Goal: Task Accomplishment & Management: Use online tool/utility

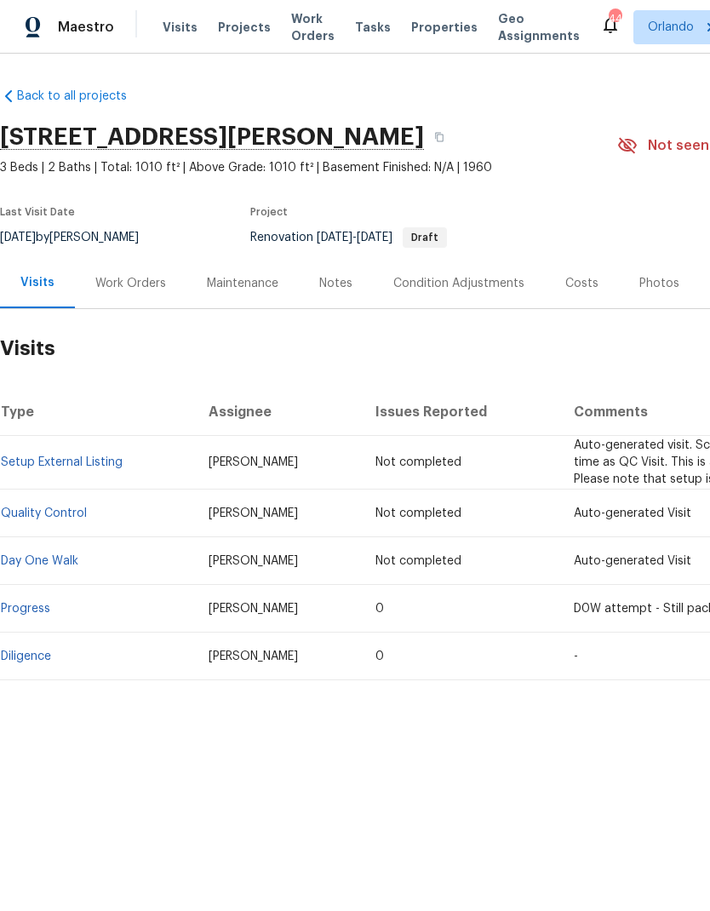
click at [168, 291] on div "Work Orders" at bounding box center [131, 283] width 112 height 50
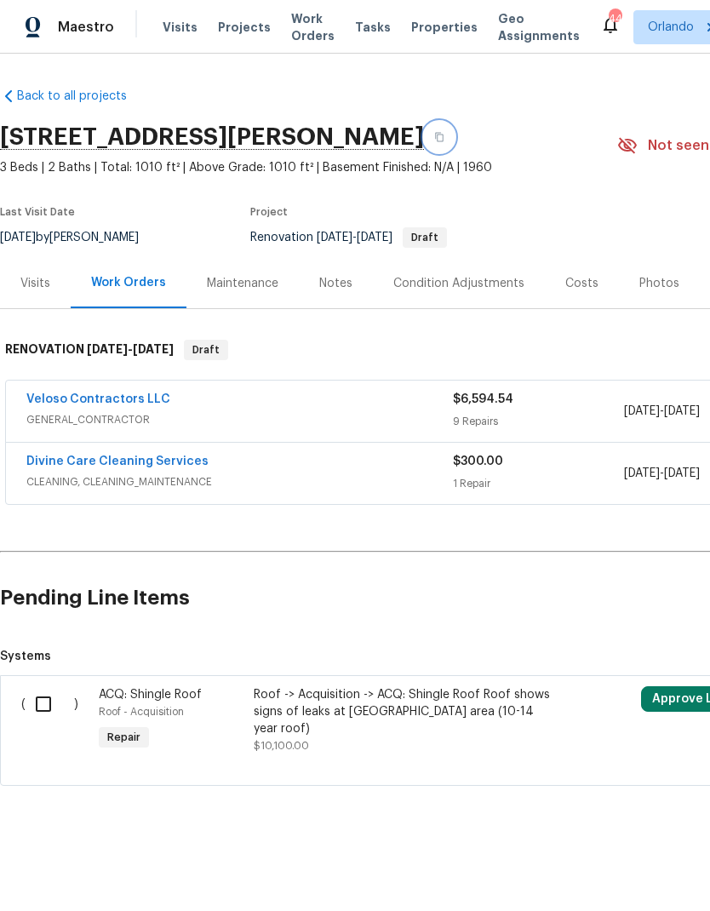
click at [434, 137] on icon "button" at bounding box center [439, 137] width 10 height 10
click at [54, 701] on input "checkbox" at bounding box center [50, 704] width 49 height 36
checkbox input "true"
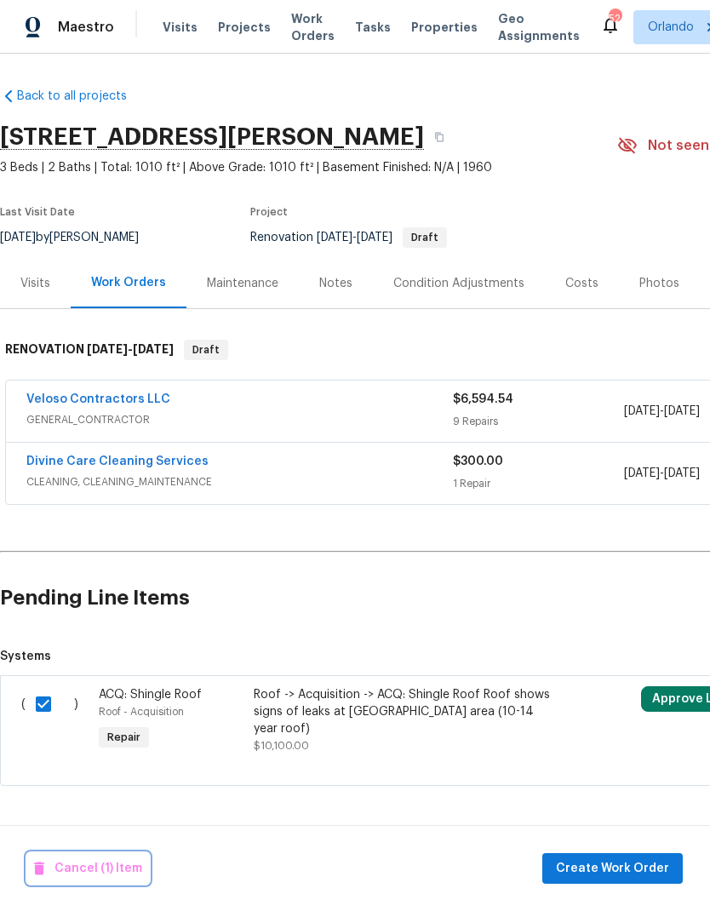
click at [115, 868] on span "Cancel (1) Item" at bounding box center [88, 868] width 108 height 21
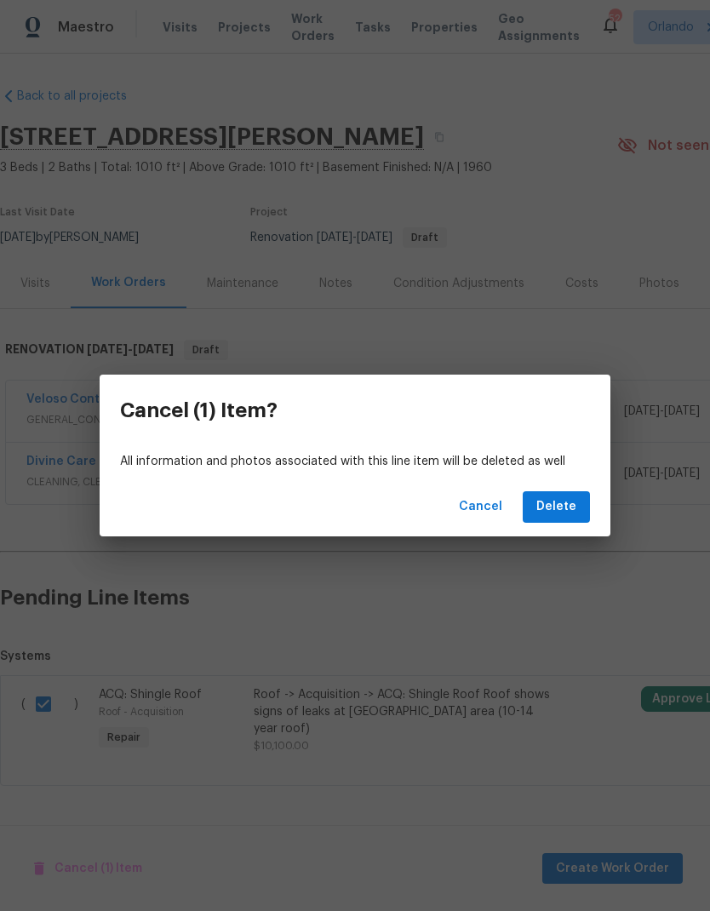
click at [576, 502] on span "Delete" at bounding box center [556, 506] width 40 height 21
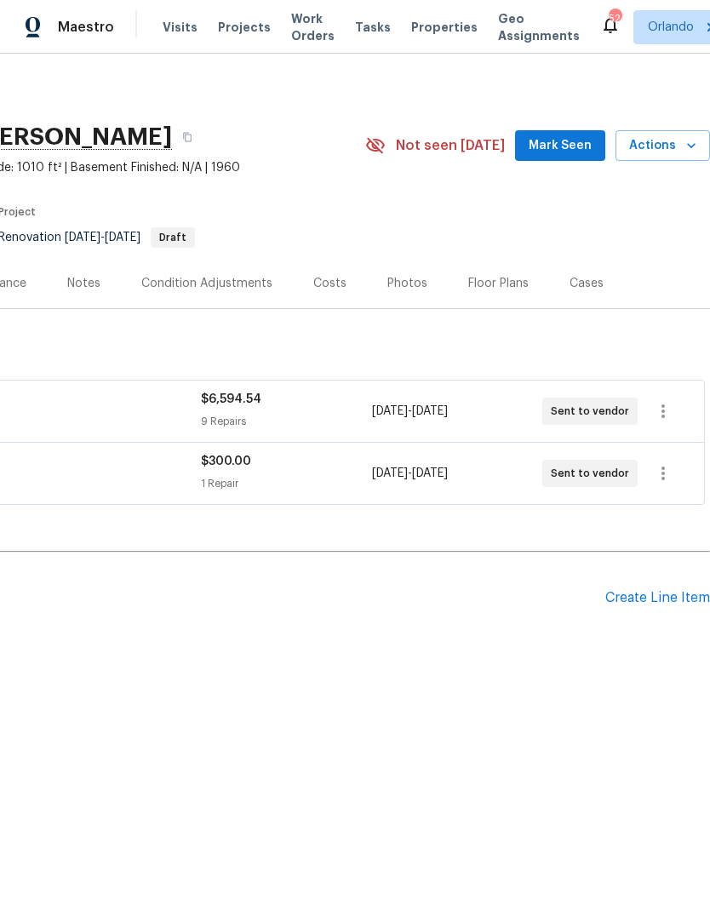
click at [586, 148] on span "Mark Seen" at bounding box center [560, 145] width 63 height 21
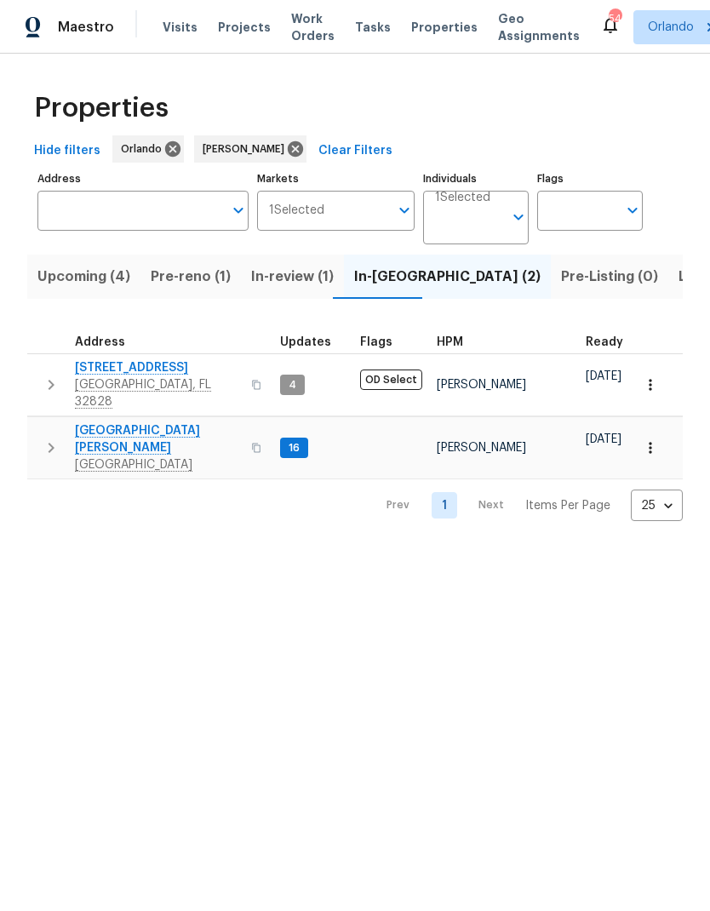
click at [182, 360] on span "2609 Windsorgate Ln" at bounding box center [158, 367] width 166 height 17
click at [151, 422] on span "7618 Brockbank Dr" at bounding box center [158, 439] width 166 height 34
click at [112, 283] on span "Upcoming (4)" at bounding box center [83, 277] width 93 height 24
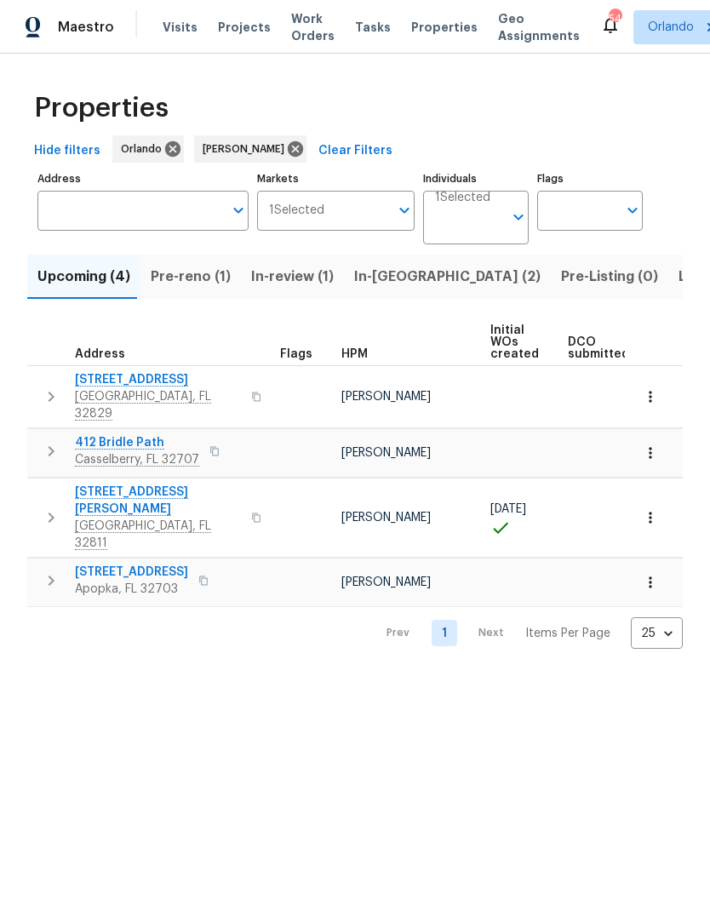
click at [199, 272] on span "Pre-reno (1)" at bounding box center [191, 277] width 80 height 24
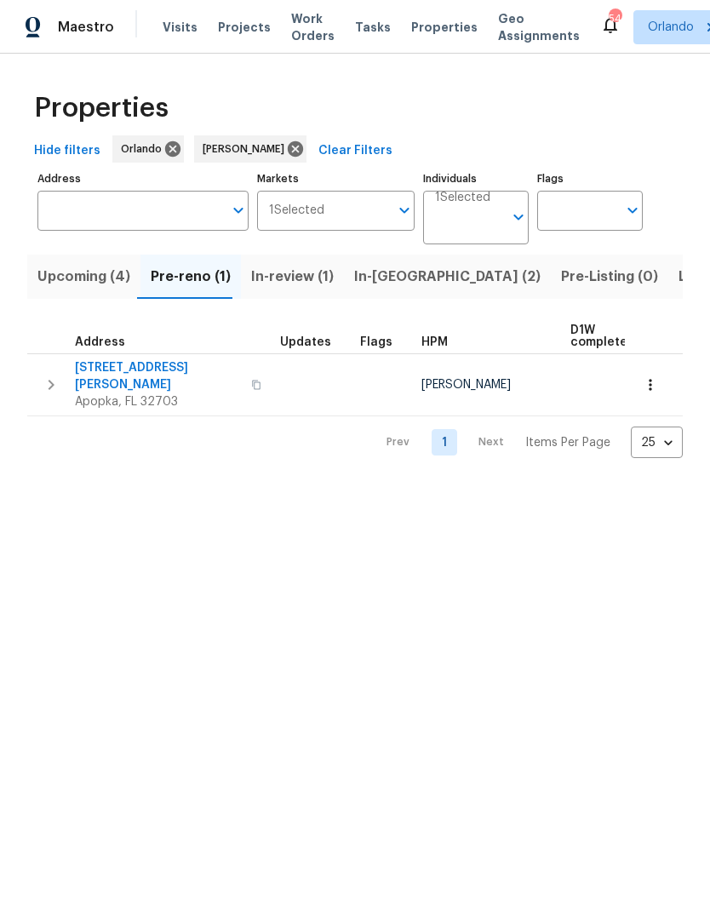
click at [107, 277] on span "Upcoming (4)" at bounding box center [83, 277] width 93 height 24
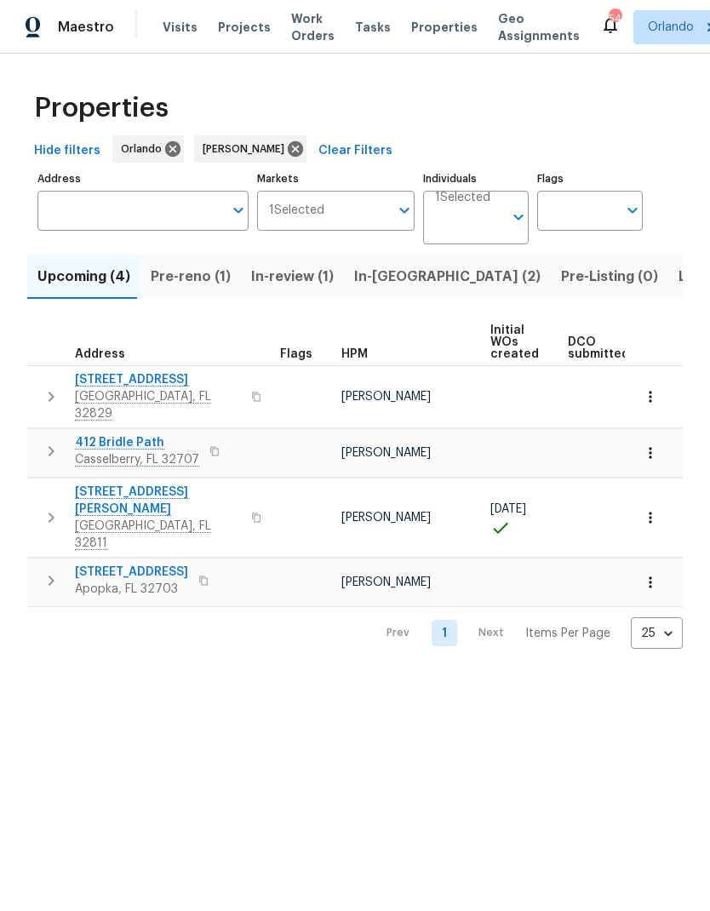
click at [150, 564] on span "[STREET_ADDRESS]" at bounding box center [131, 572] width 113 height 17
click at [656, 574] on icon "button" at bounding box center [650, 582] width 17 height 17
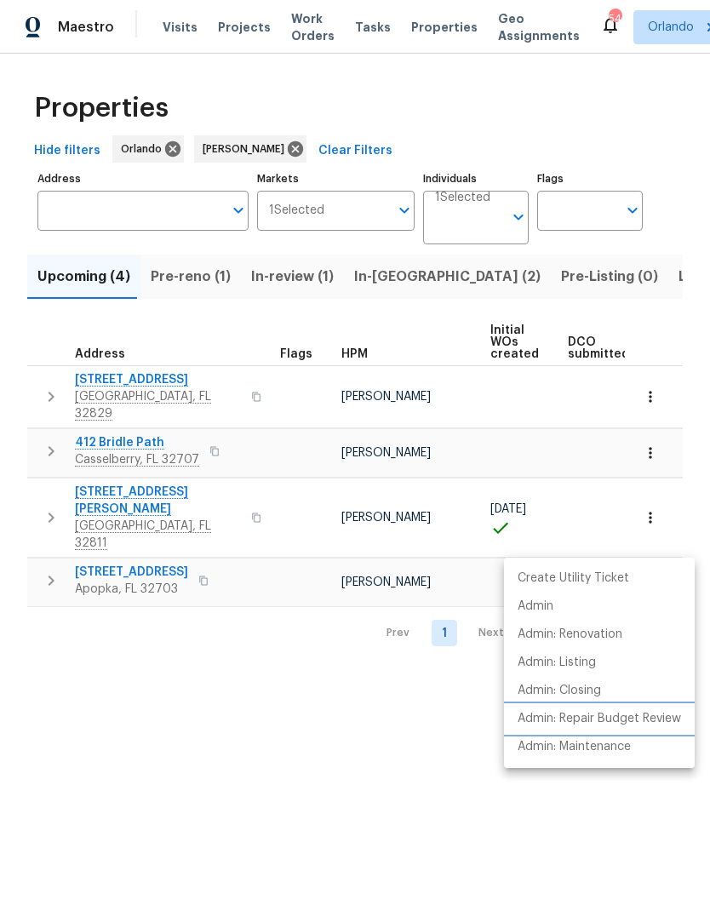
click at [659, 720] on p "Admin: Repair Budget Review" at bounding box center [599, 719] width 163 height 18
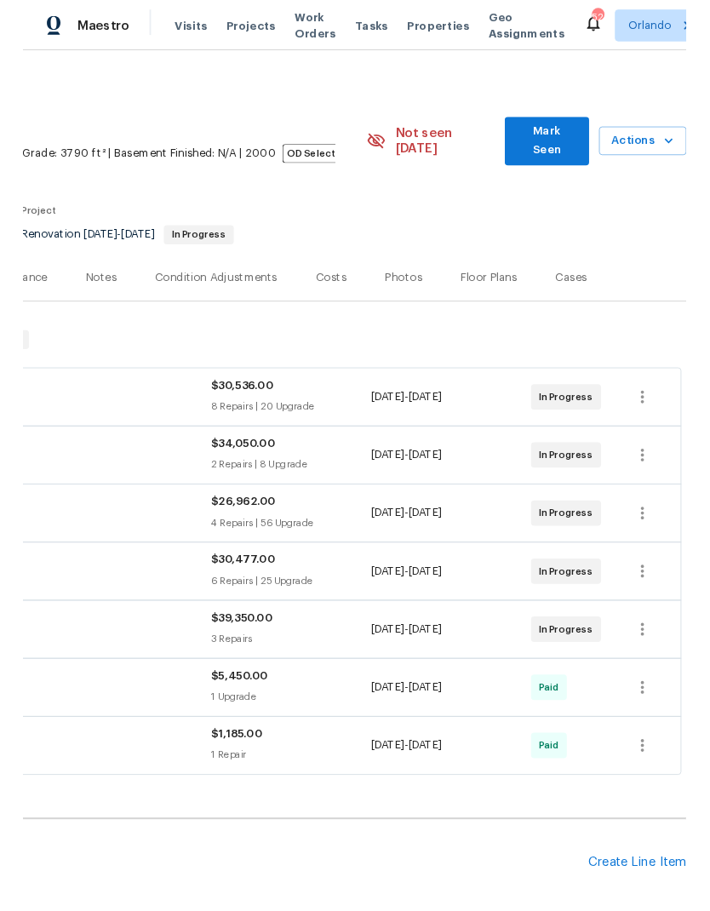
scroll to position [3, 252]
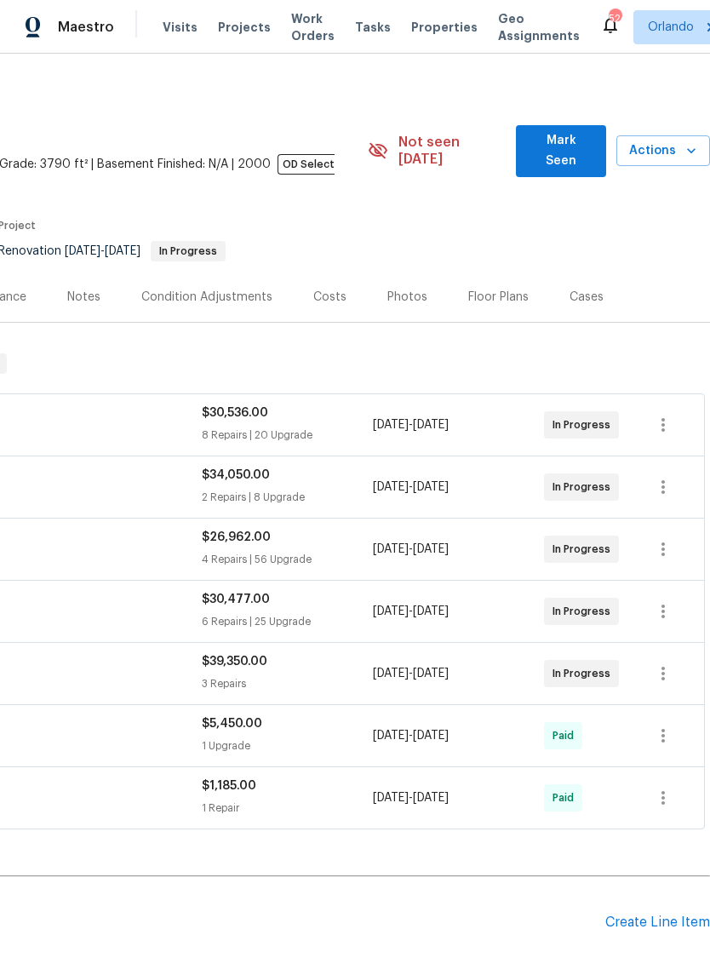
click at [591, 139] on span "Mark Seen" at bounding box center [561, 151] width 62 height 42
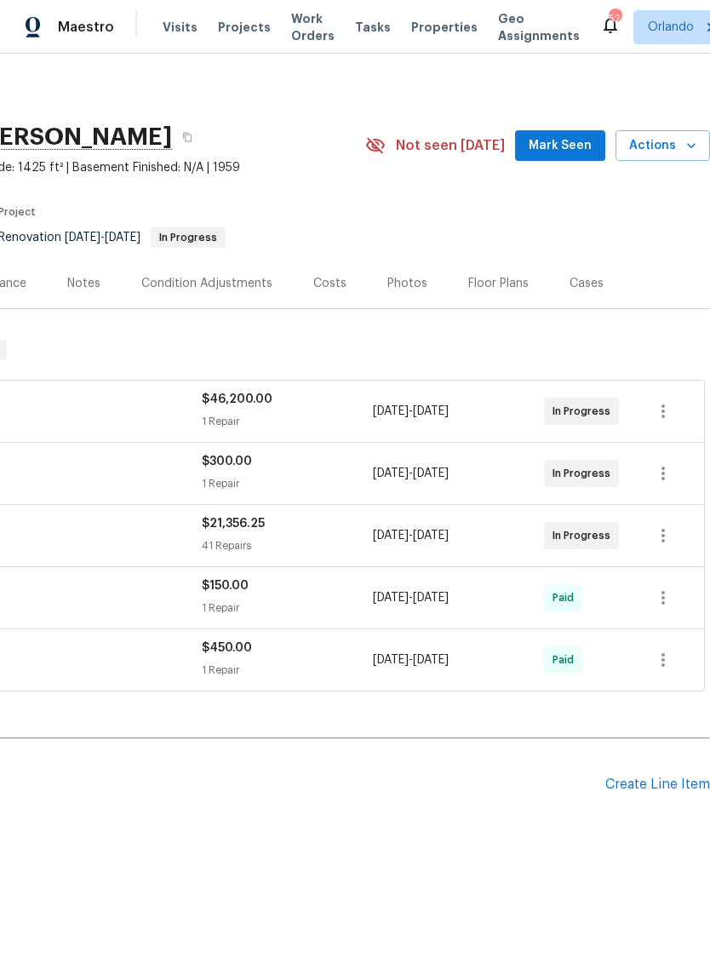
scroll to position [0, 252]
click at [587, 142] on span "Mark Seen" at bounding box center [560, 145] width 63 height 21
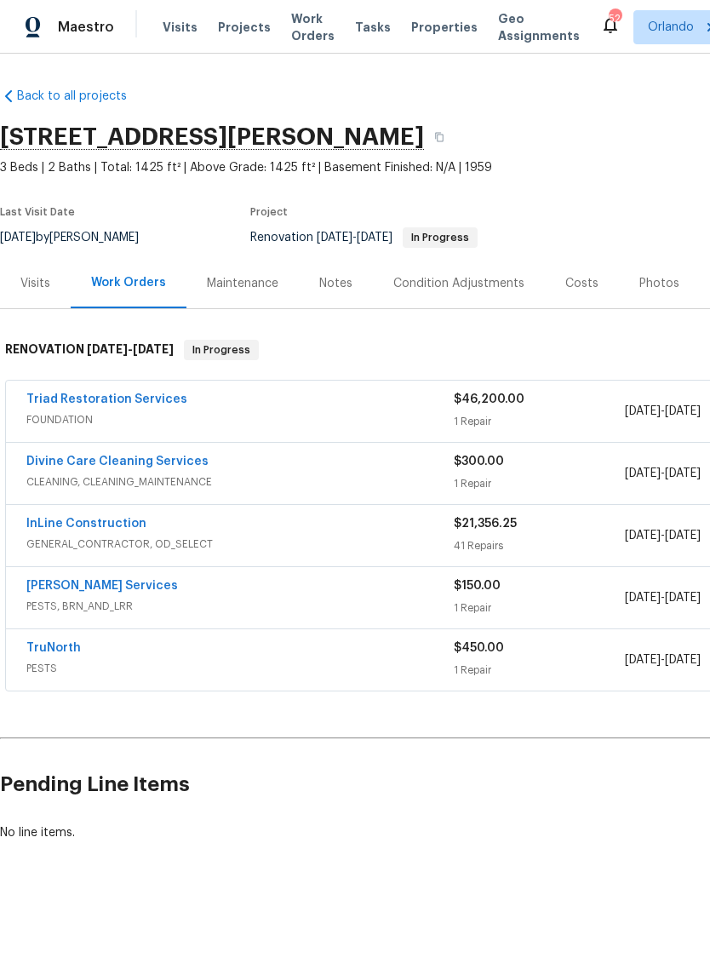
scroll to position [0, 0]
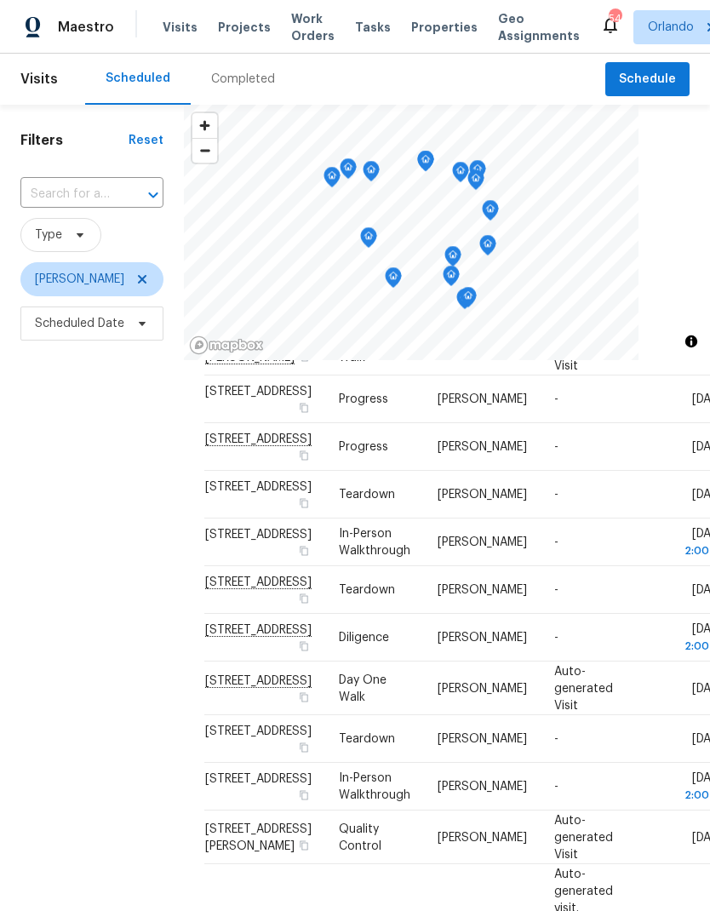
scroll to position [104, 0]
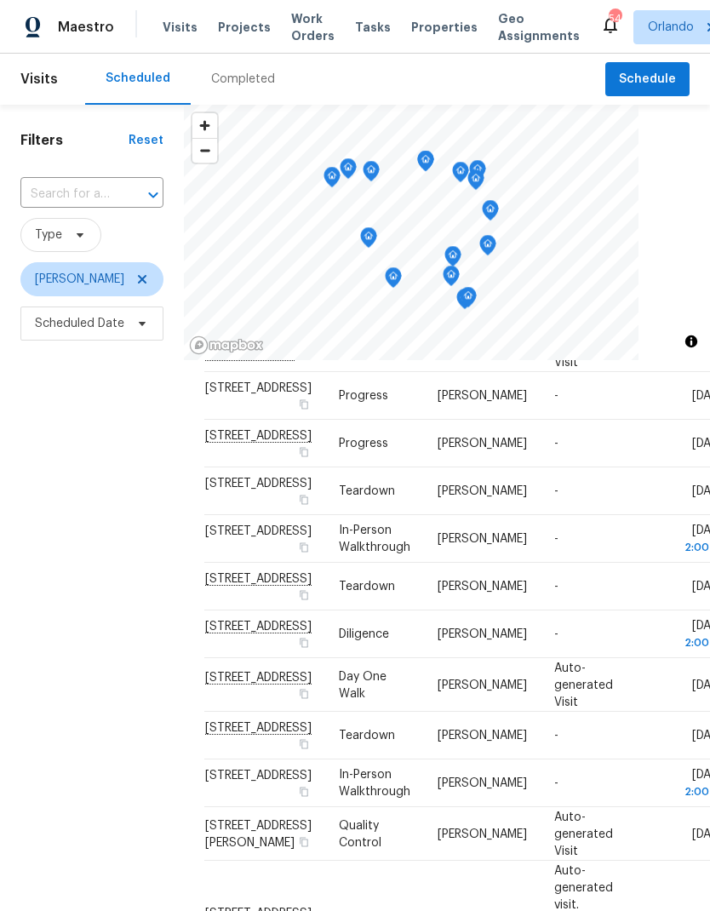
click at [117, 717] on div "Filters Reset ​ Type [PERSON_NAME] Scheduled Date" at bounding box center [92, 597] width 184 height 984
click at [109, 673] on div "Filters Reset ​ Type Austin Jones Scheduled Date" at bounding box center [92, 597] width 184 height 984
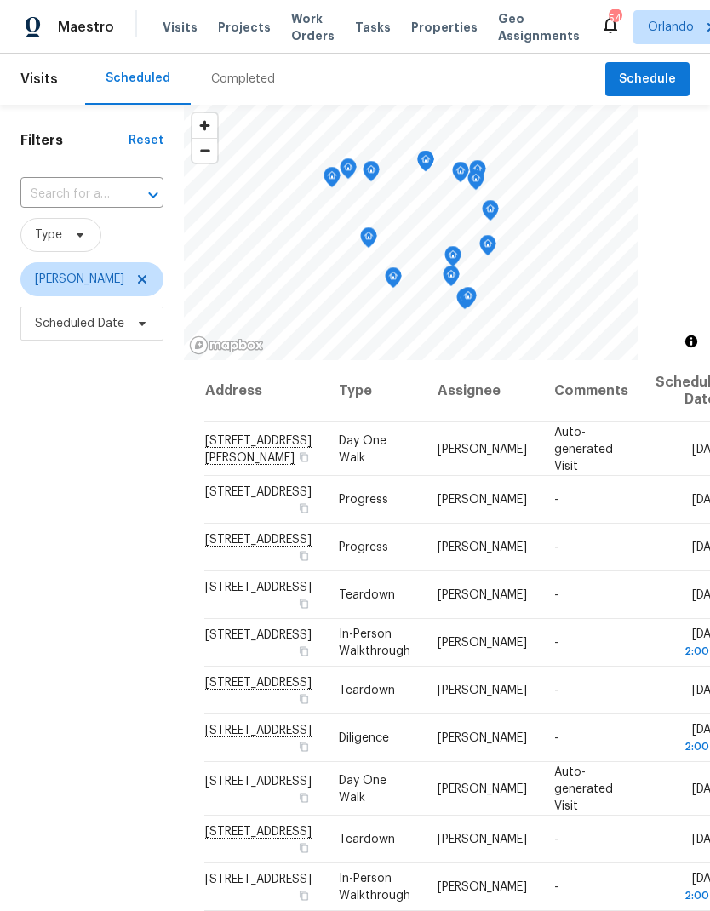
scroll to position [0, 0]
click at [73, 689] on div "Filters Reset ​ Type Austin Jones Scheduled Date" at bounding box center [92, 597] width 184 height 984
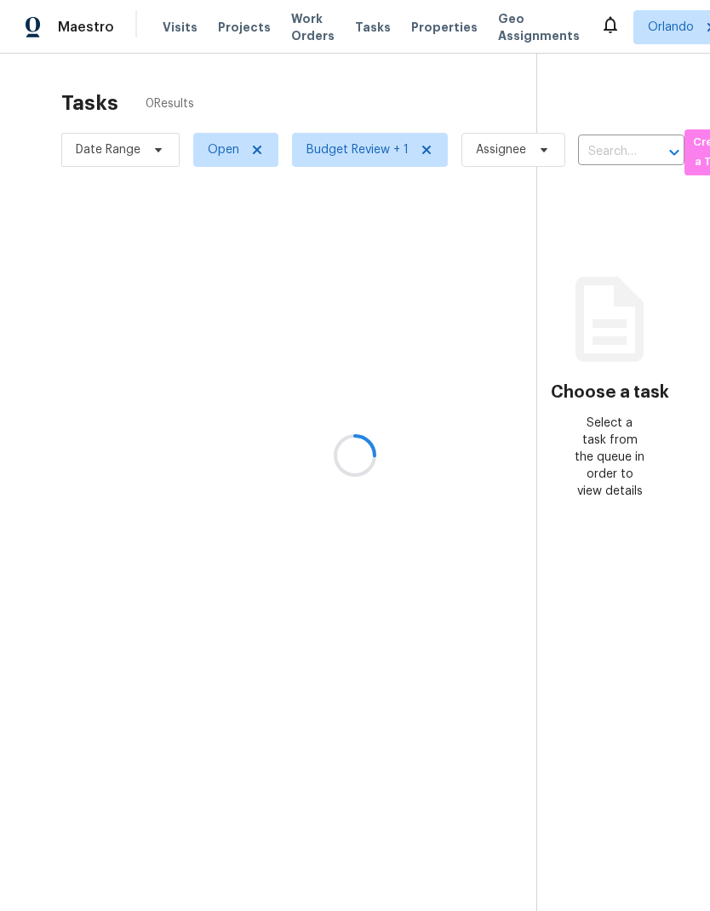
scroll to position [68, 0]
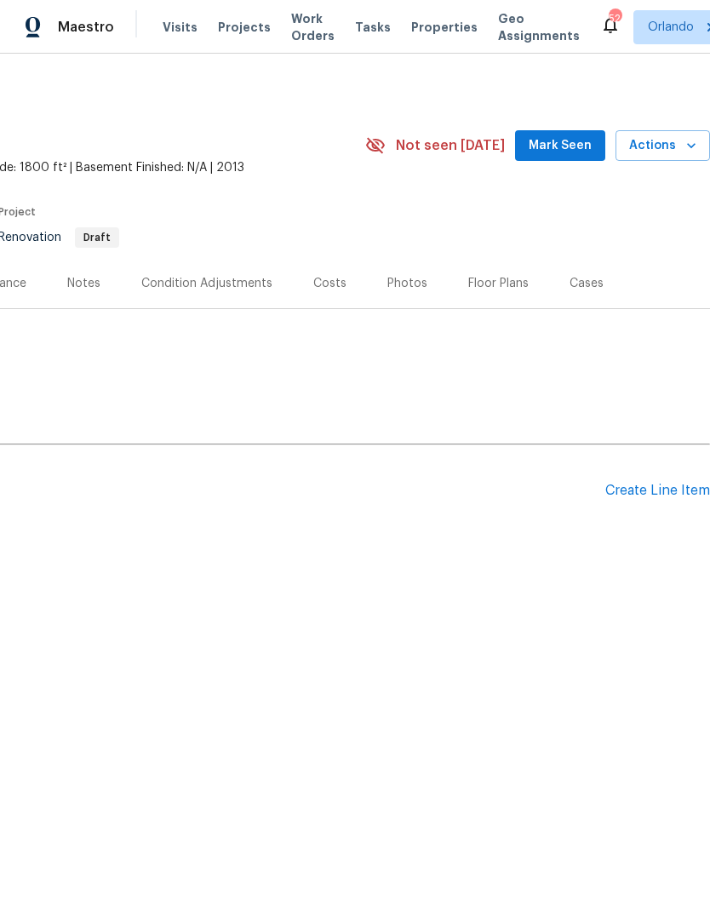
scroll to position [0, 252]
click at [587, 145] on span "Mark Seen" at bounding box center [560, 145] width 63 height 21
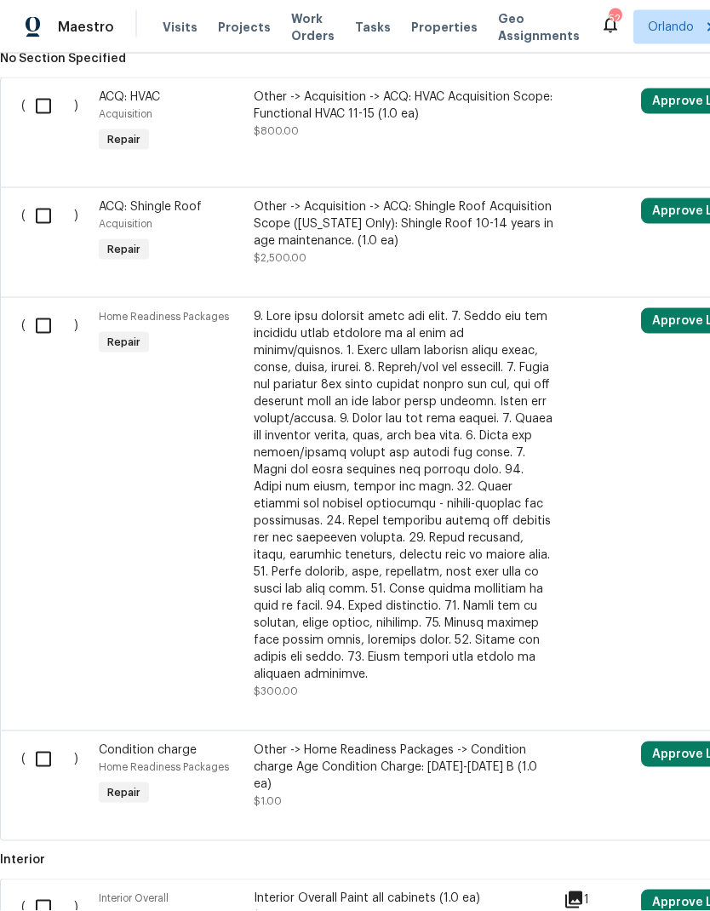
scroll to position [491, 0]
click at [39, 307] on input "checkbox" at bounding box center [50, 325] width 49 height 36
checkbox input "true"
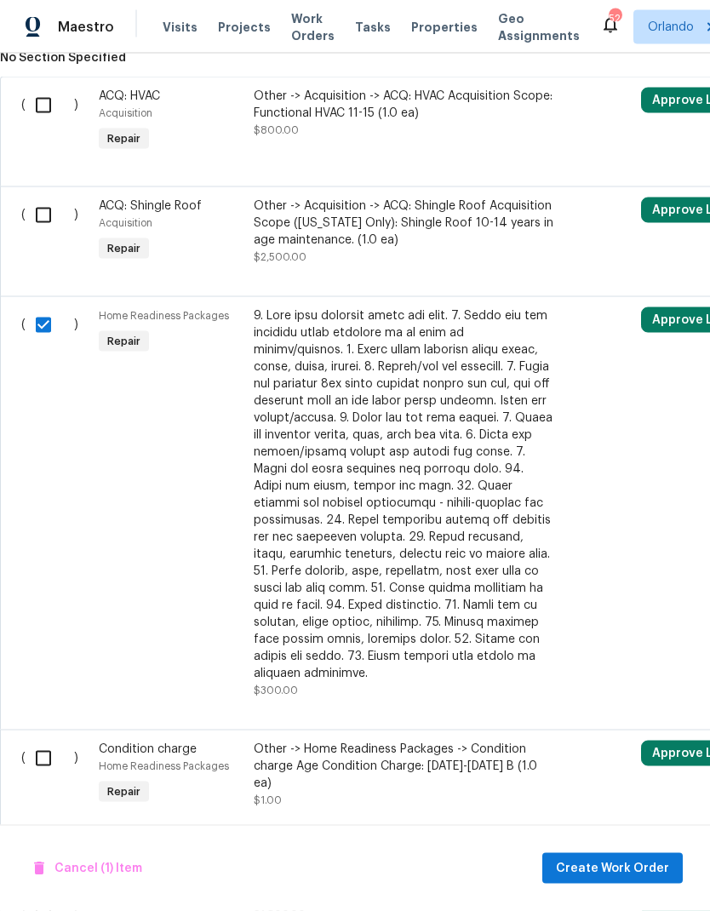
scroll to position [37, 0]
click at [627, 867] on span "Create Work Order" at bounding box center [612, 868] width 113 height 21
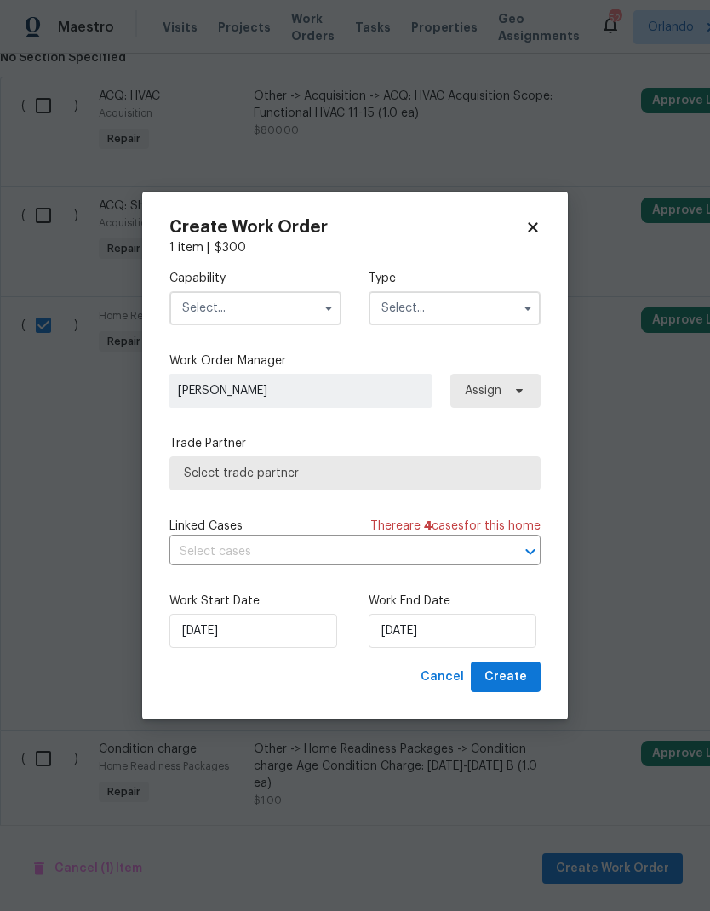
click at [290, 301] on input "text" at bounding box center [255, 308] width 172 height 34
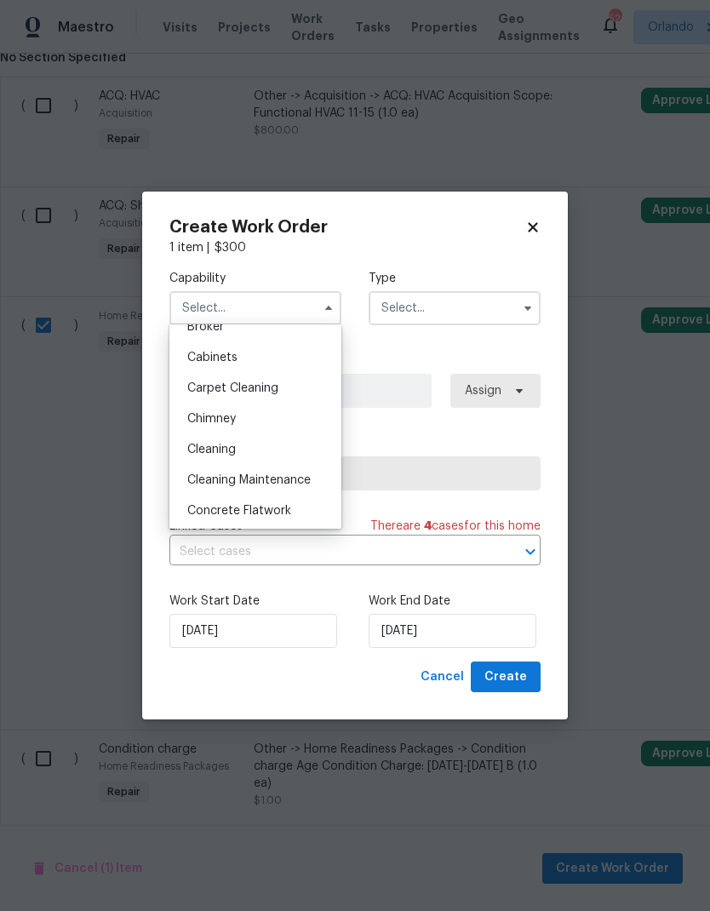
scroll to position [208, 0]
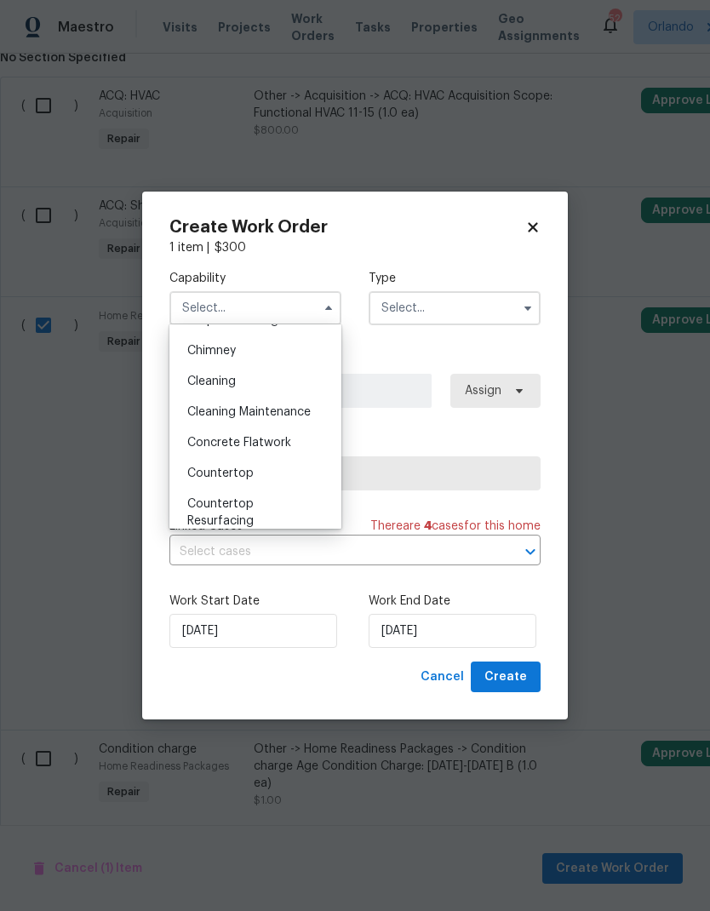
click at [263, 375] on div "Cleaning" at bounding box center [255, 381] width 163 height 31
type input "Cleaning"
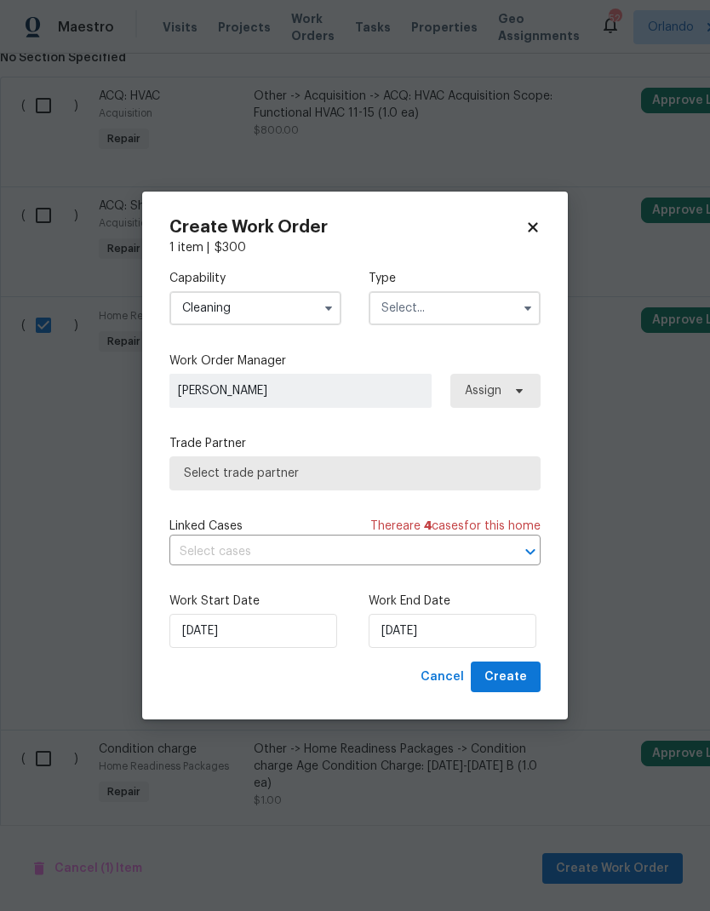
click at [497, 299] on input "text" at bounding box center [455, 308] width 172 height 34
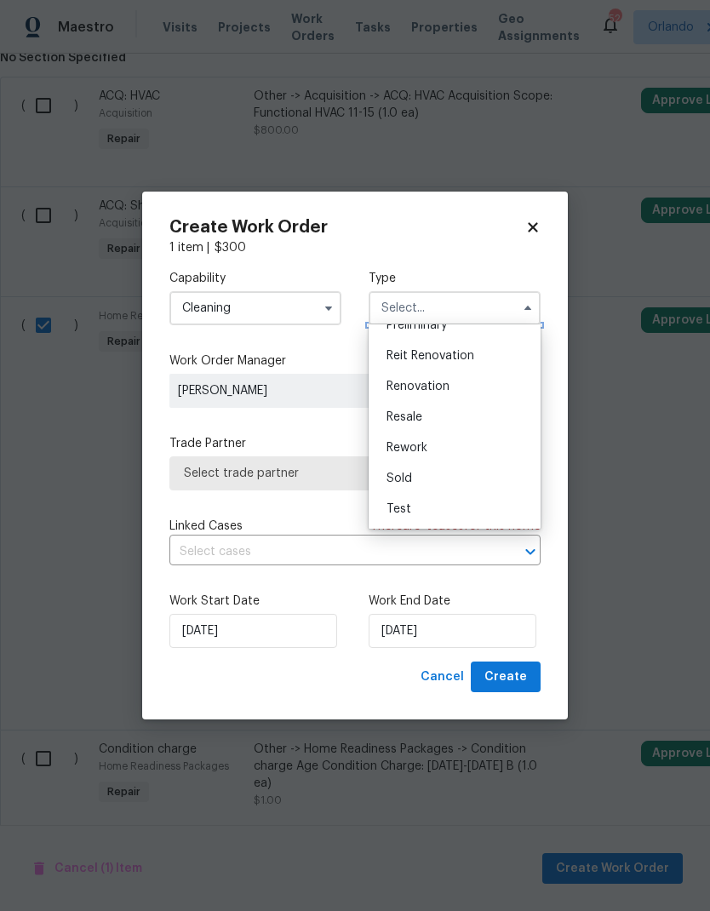
scroll to position [387, 0]
click at [442, 387] on span "Renovation" at bounding box center [418, 387] width 63 height 12
type input "Renovation"
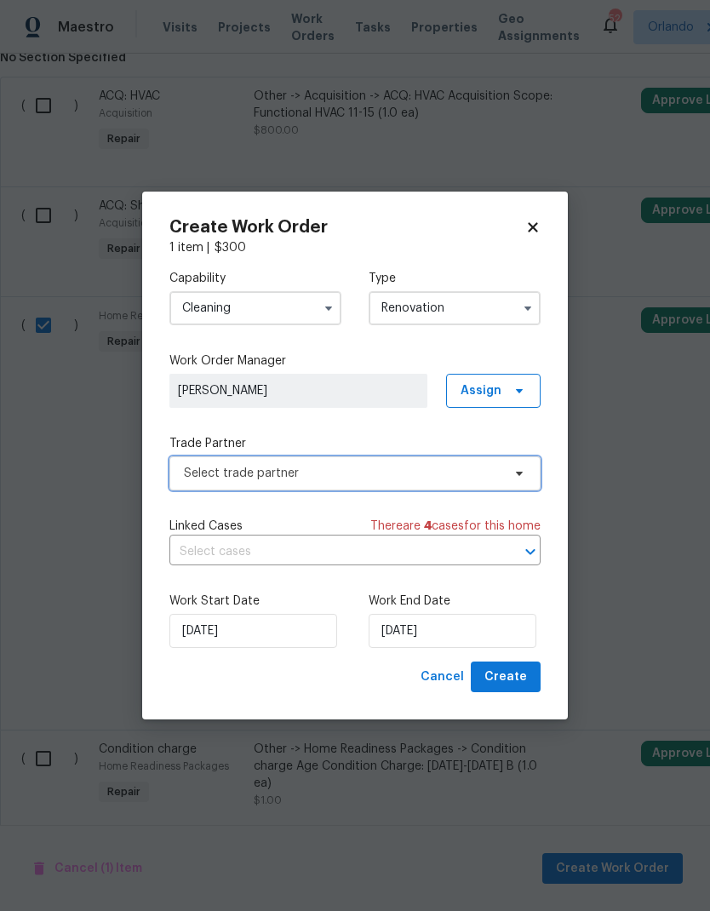
click at [499, 479] on span "Select trade partner" at bounding box center [343, 473] width 318 height 17
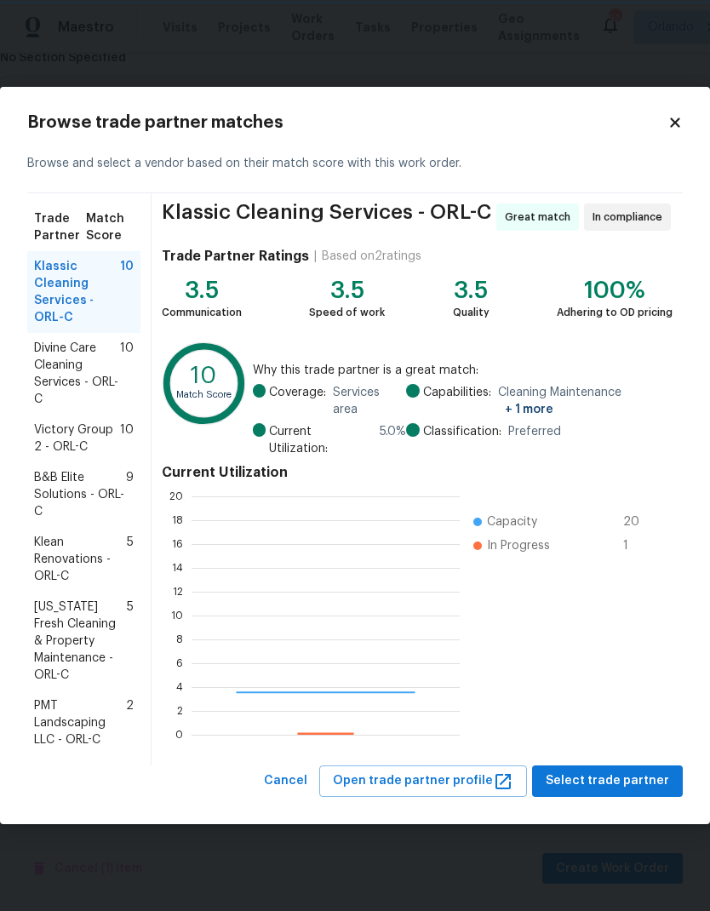
scroll to position [238, 268]
click at [79, 375] on span "Divine Care Cleaning Services - ORL-C" at bounding box center [77, 374] width 86 height 68
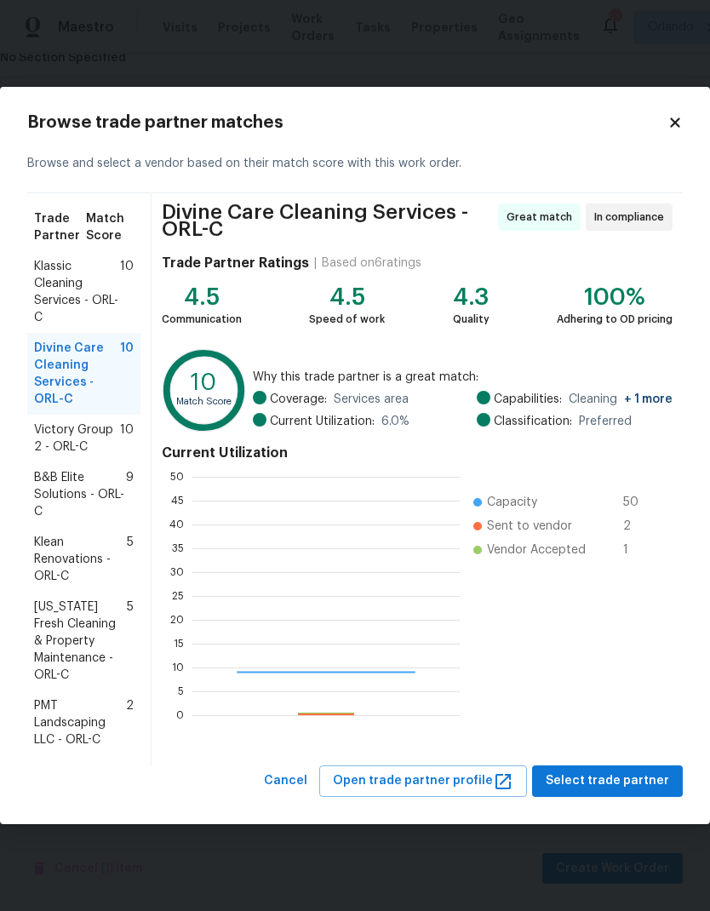
scroll to position [238, 267]
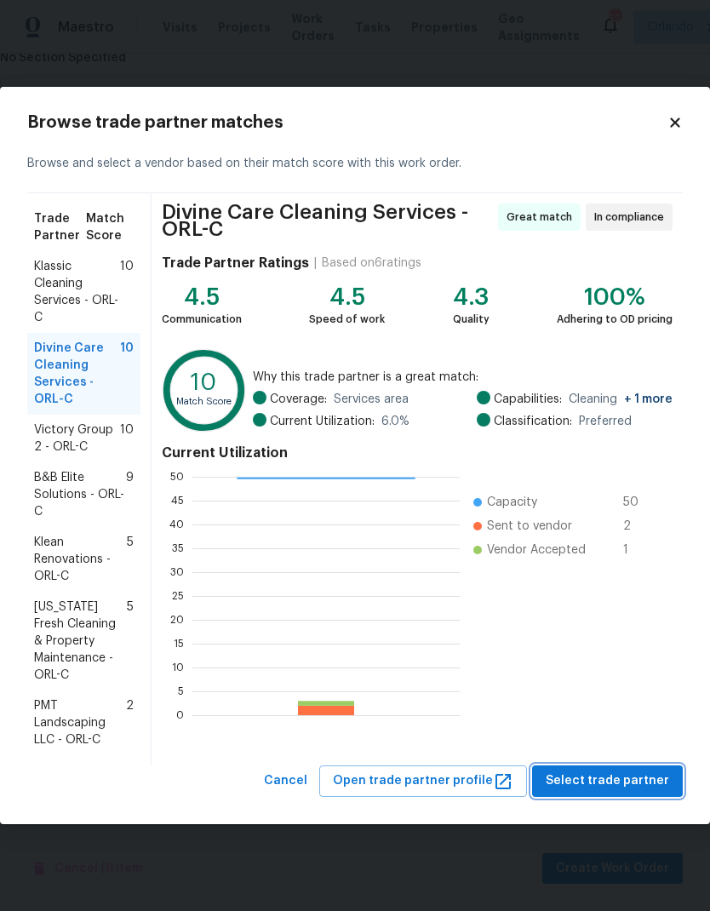
click at [651, 784] on span "Select trade partner" at bounding box center [607, 780] width 123 height 21
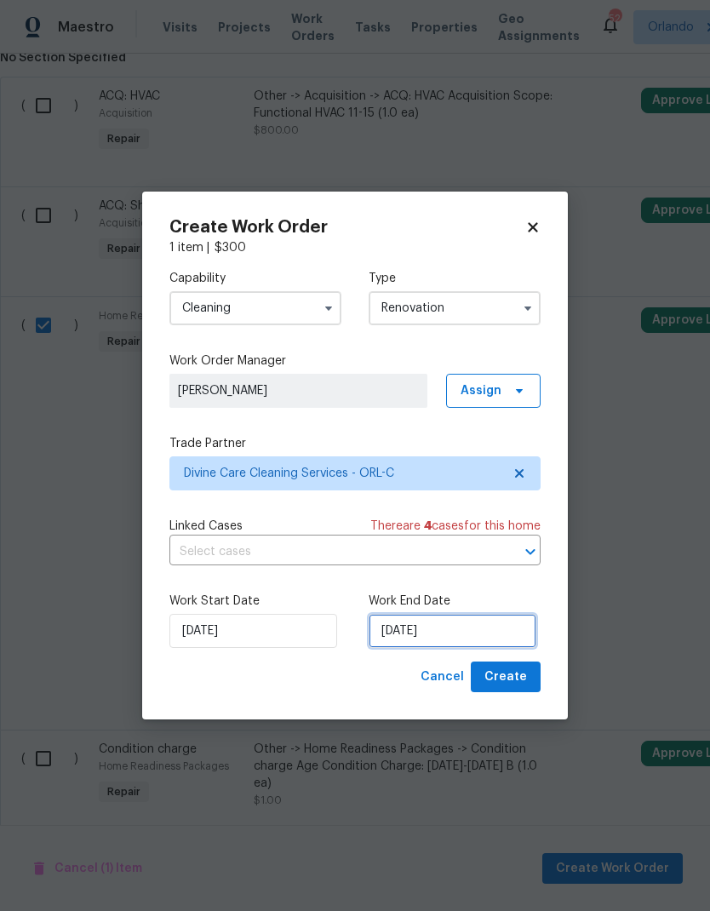
click at [493, 623] on input "[DATE]" at bounding box center [453, 631] width 168 height 34
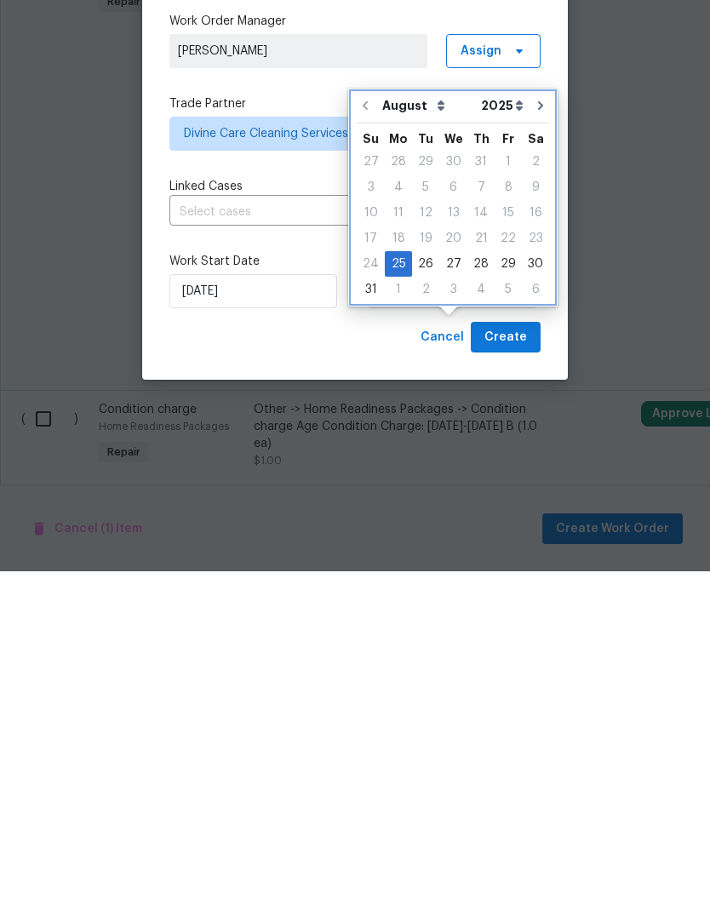
click at [538, 441] on icon "Go to next month" at bounding box center [540, 445] width 5 height 9
type input "[DATE]"
select select "8"
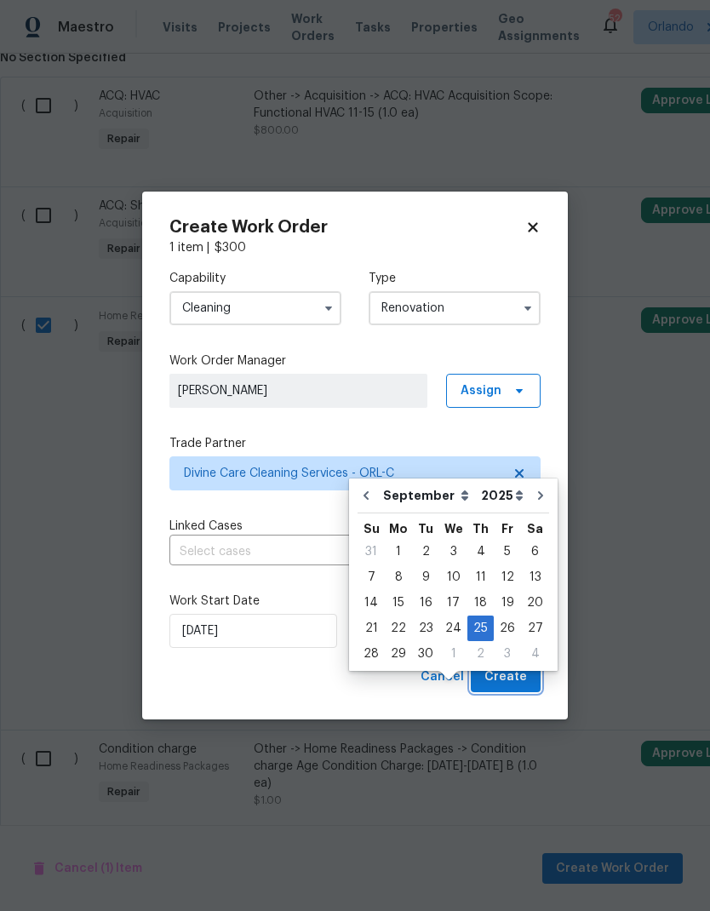
click at [516, 684] on span "Create" at bounding box center [505, 677] width 43 height 21
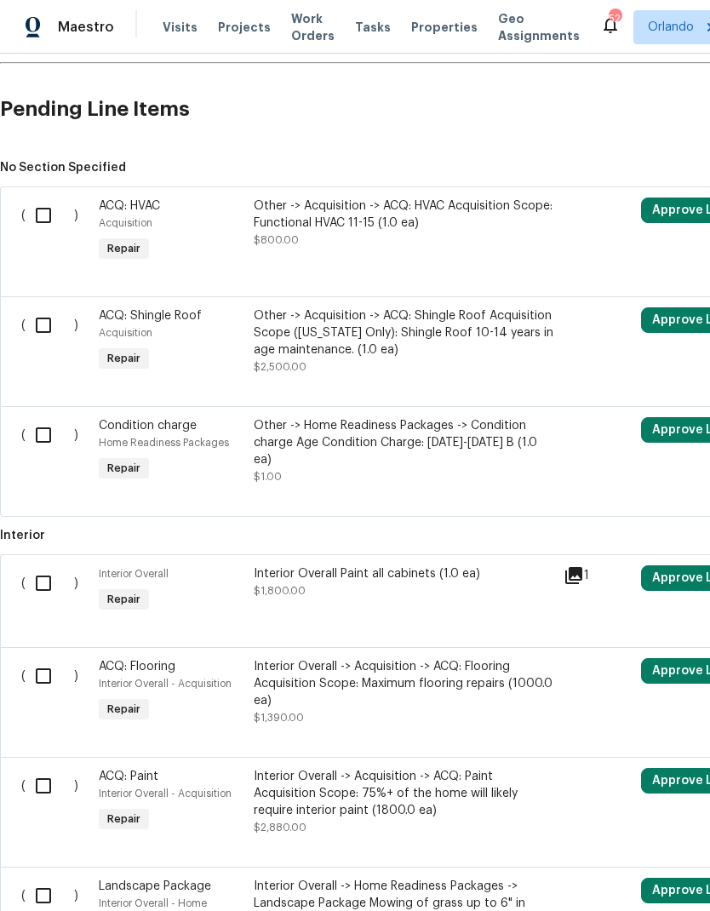
scroll to position [427, 0]
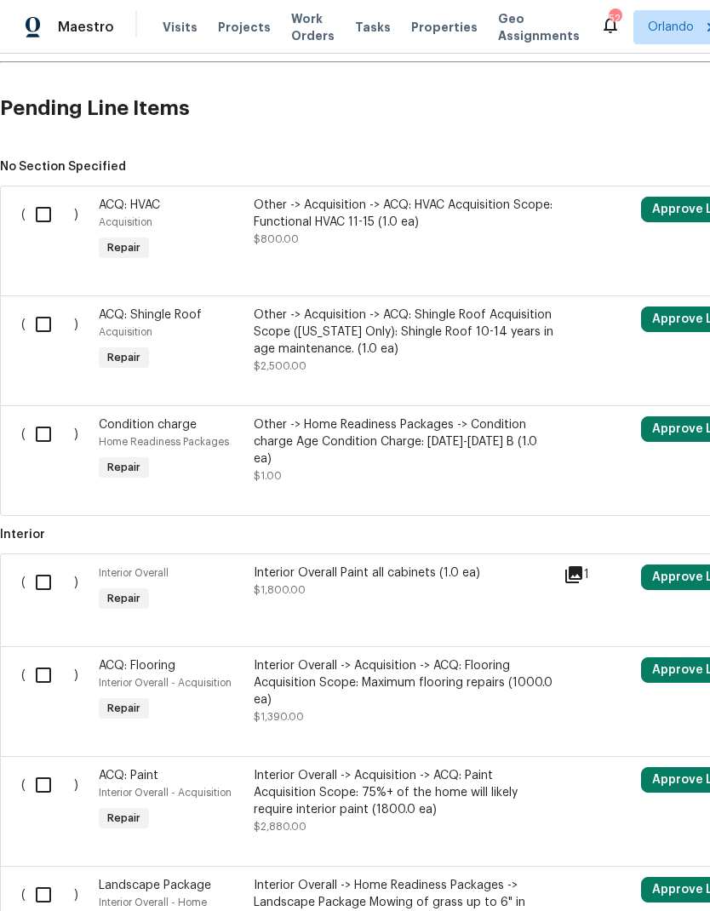
click at [39, 197] on input "checkbox" at bounding box center [50, 215] width 49 height 36
checkbox input "true"
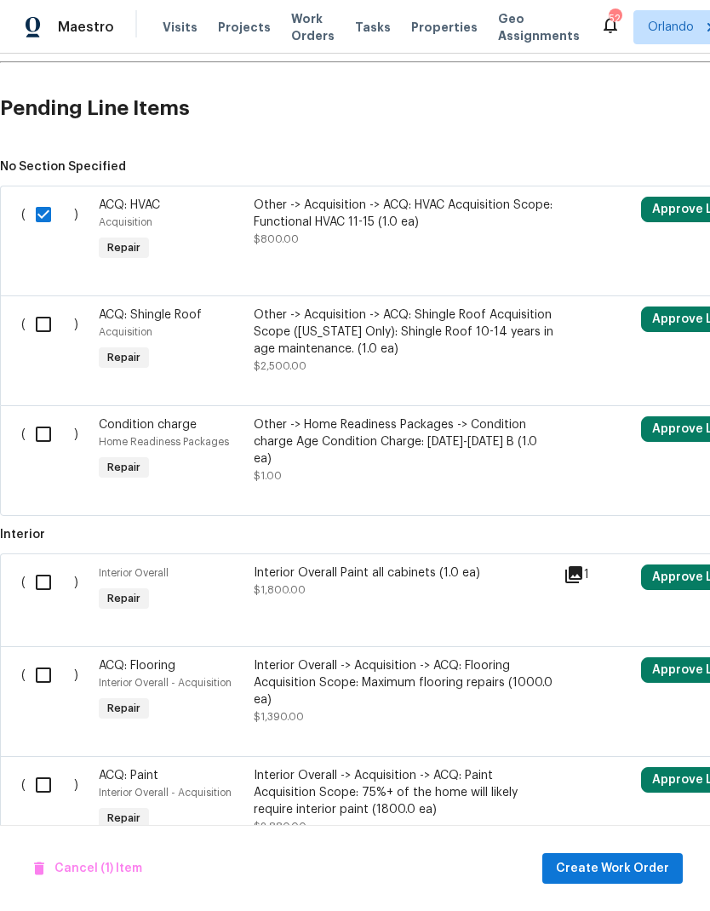
click at [43, 306] on input "checkbox" at bounding box center [50, 324] width 49 height 36
checkbox input "true"
click at [47, 416] on input "checkbox" at bounding box center [50, 434] width 49 height 36
checkbox input "true"
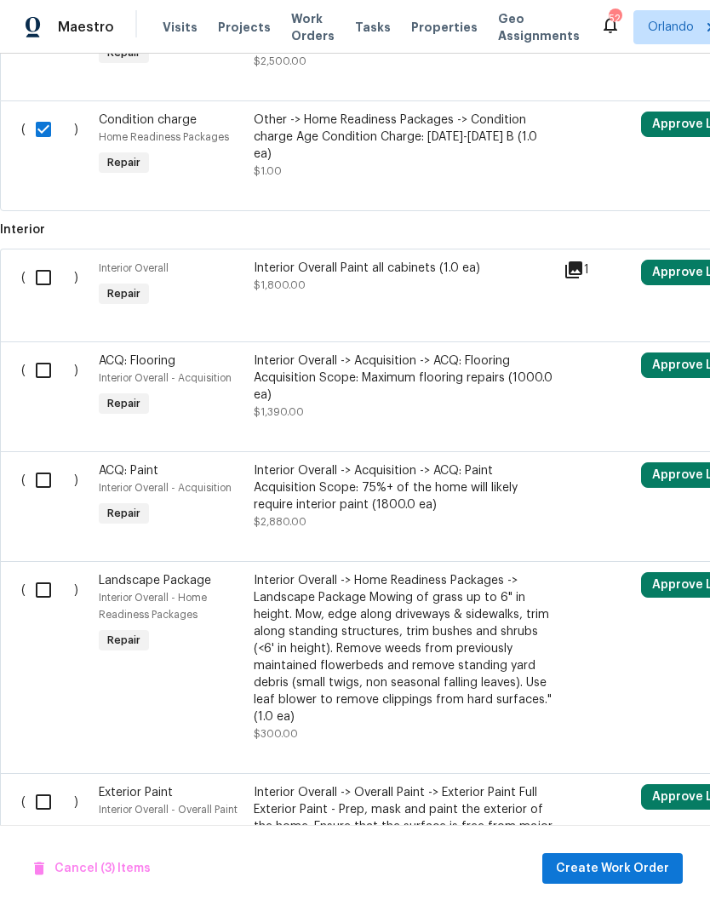
scroll to position [733, 0]
click at [46, 352] on input "checkbox" at bounding box center [50, 370] width 49 height 36
checkbox input "true"
click at [41, 461] on input "checkbox" at bounding box center [50, 479] width 49 height 36
checkbox input "true"
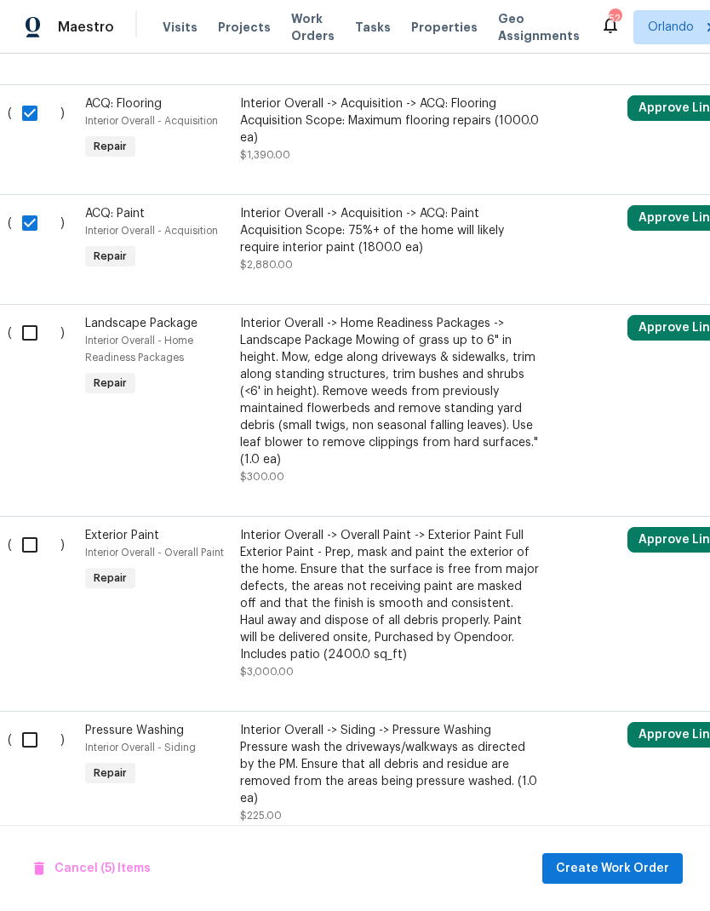
scroll to position [988, 15]
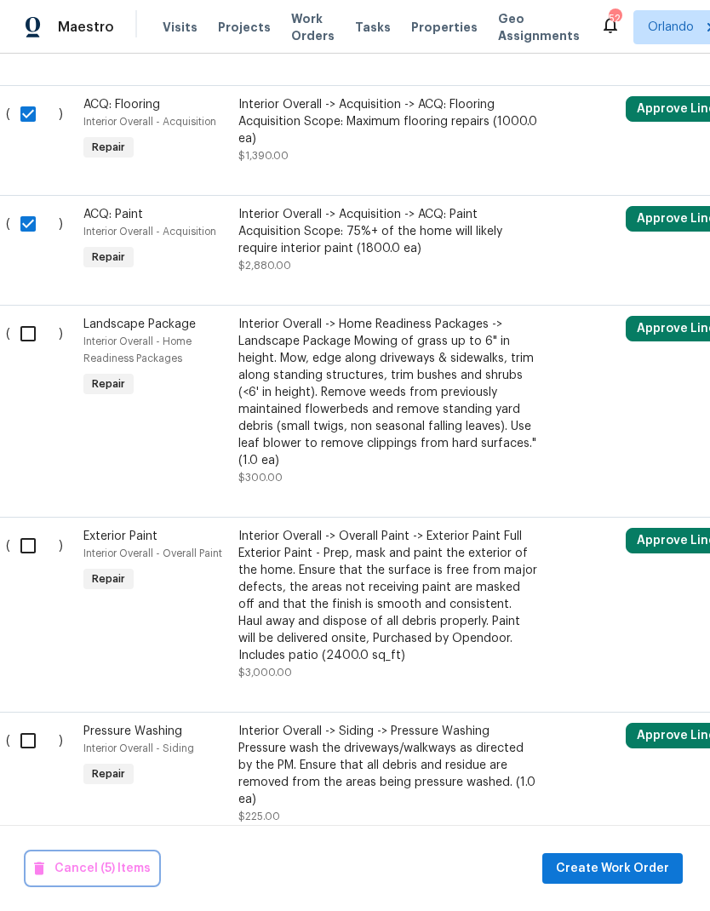
click at [121, 874] on span "Cancel (5) Items" at bounding box center [92, 868] width 117 height 21
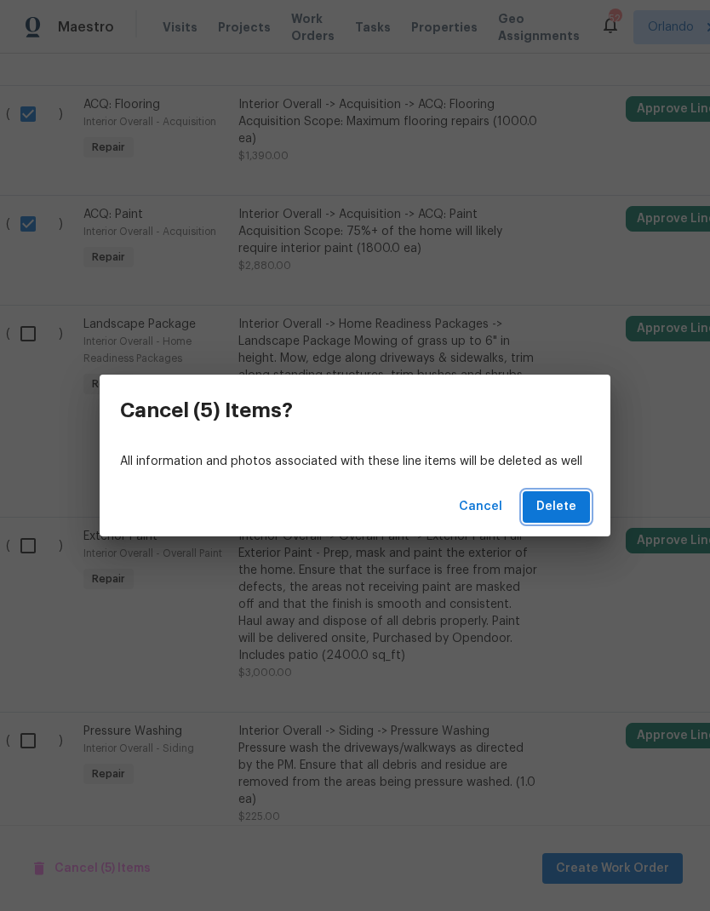
click at [578, 504] on button "Delete" at bounding box center [556, 506] width 67 height 31
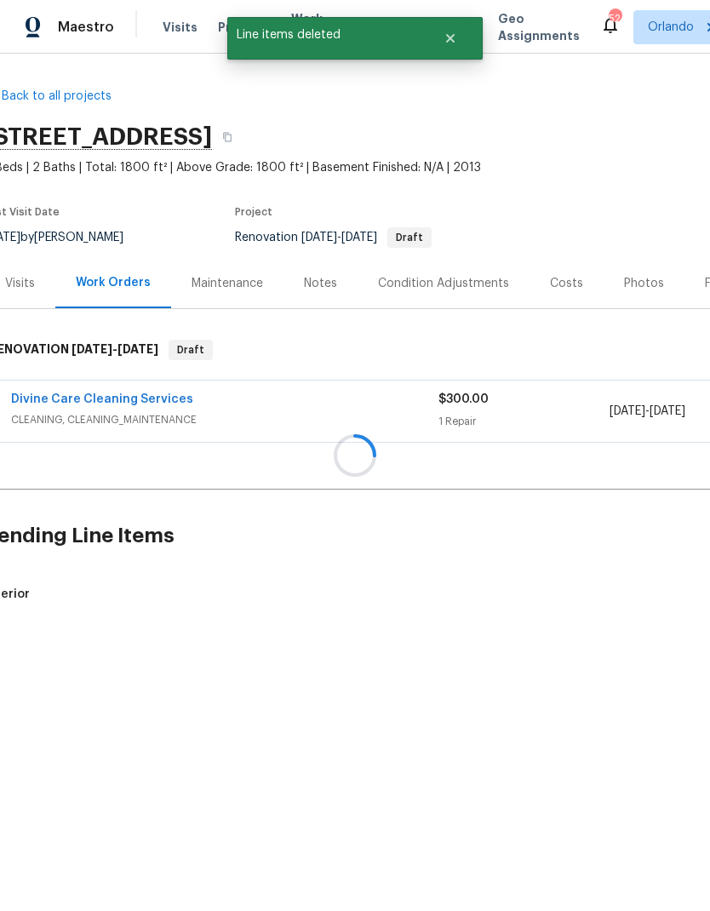
scroll to position [0, 0]
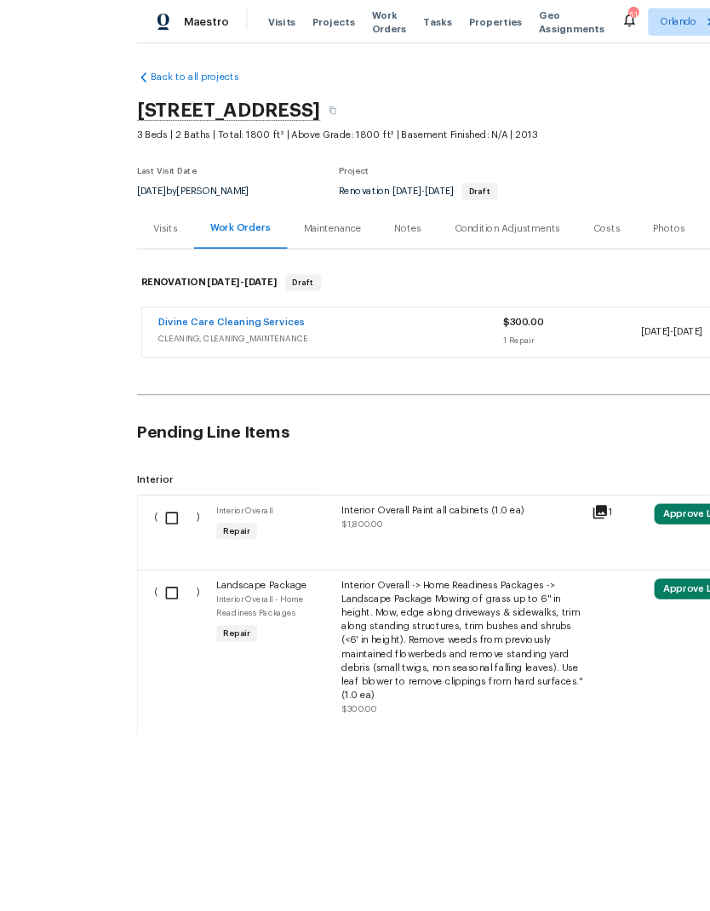
scroll to position [68, 0]
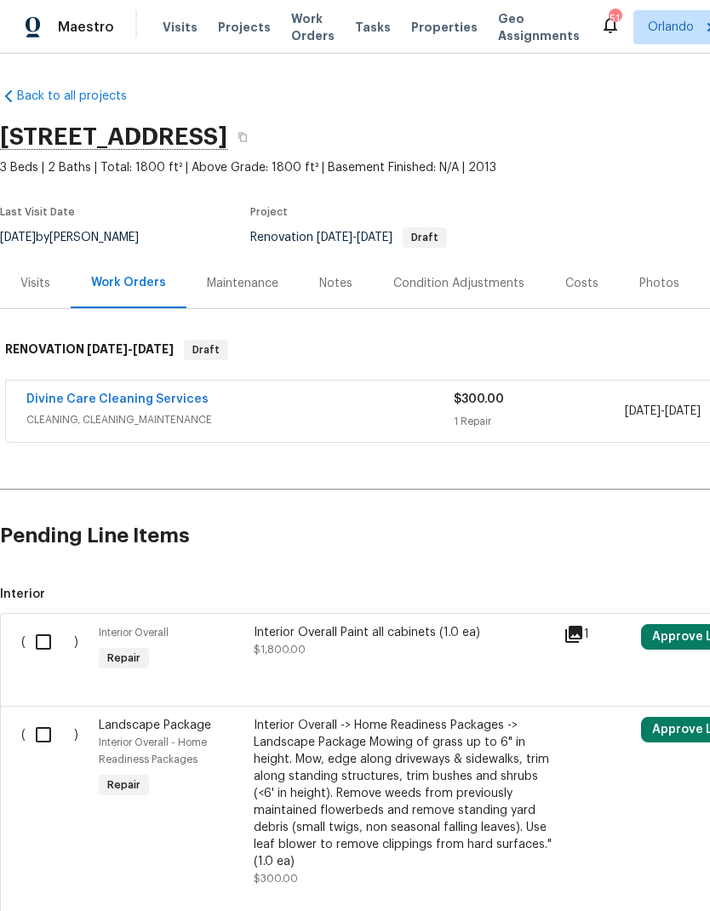
click at [573, 624] on icon at bounding box center [574, 634] width 20 height 20
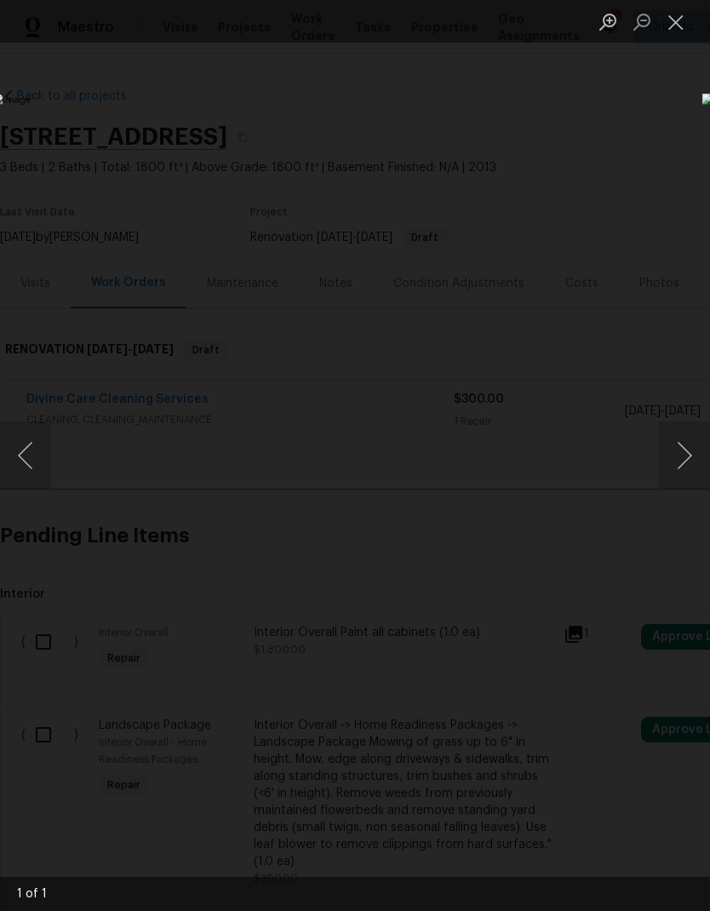
click at [690, 450] on button "Next image" at bounding box center [684, 455] width 51 height 68
click at [684, 461] on button "Next image" at bounding box center [684, 455] width 51 height 68
click at [628, 186] on div "Lightbox" at bounding box center [355, 455] width 710 height 911
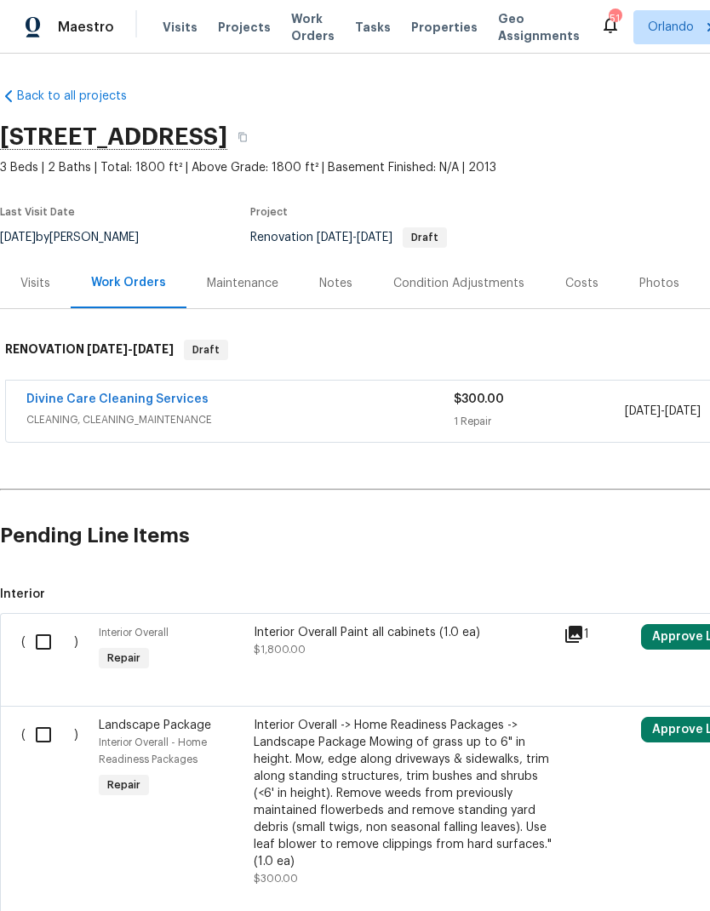
click at [570, 626] on icon at bounding box center [573, 634] width 17 height 17
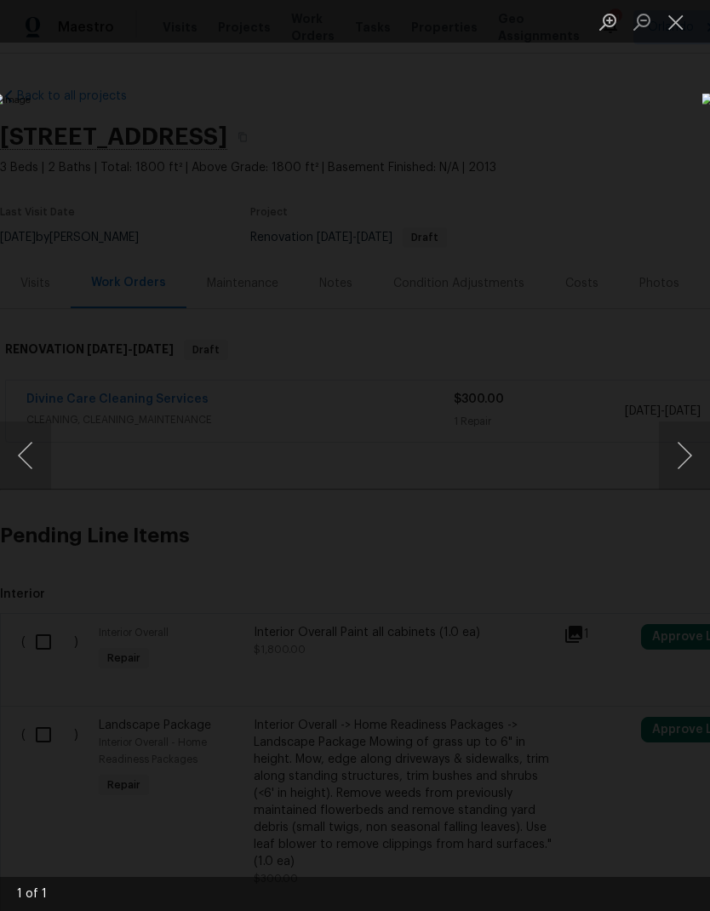
click at [616, 724] on div "Lightbox" at bounding box center [355, 455] width 710 height 911
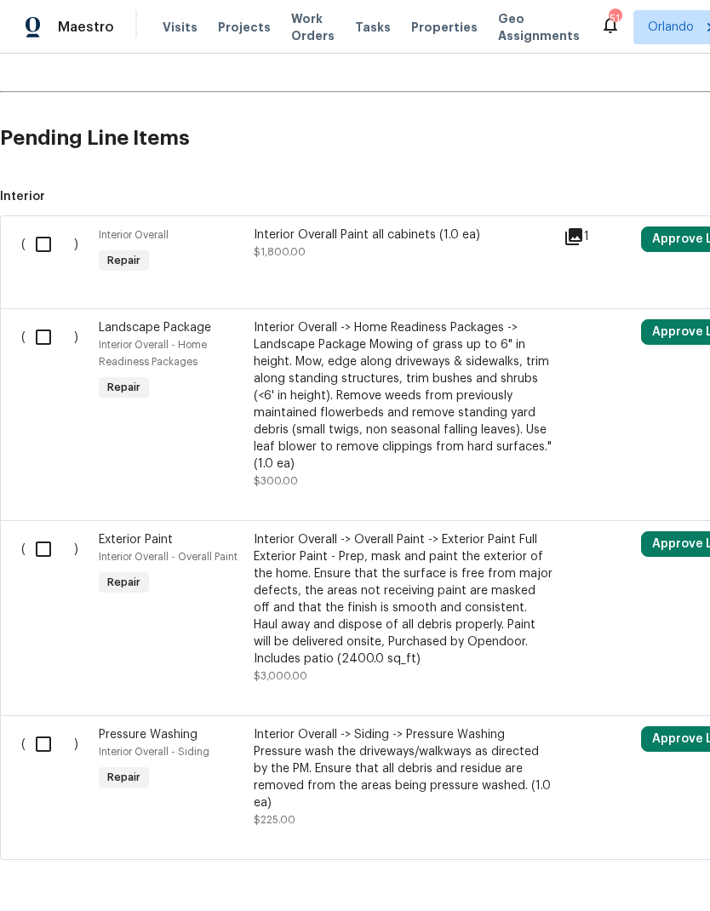
scroll to position [397, 0]
click at [478, 541] on div "Interior Overall -> Overall Paint -> Exterior Paint Full Exterior Paint - Prep,…" at bounding box center [404, 600] width 300 height 136
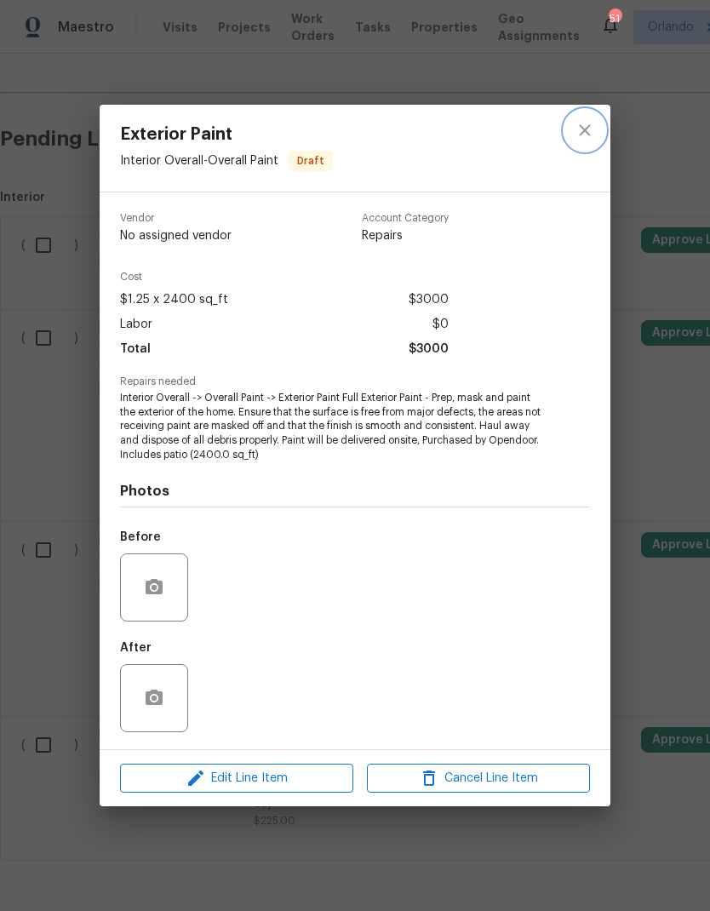
click at [588, 128] on icon "close" at bounding box center [585, 130] width 20 height 20
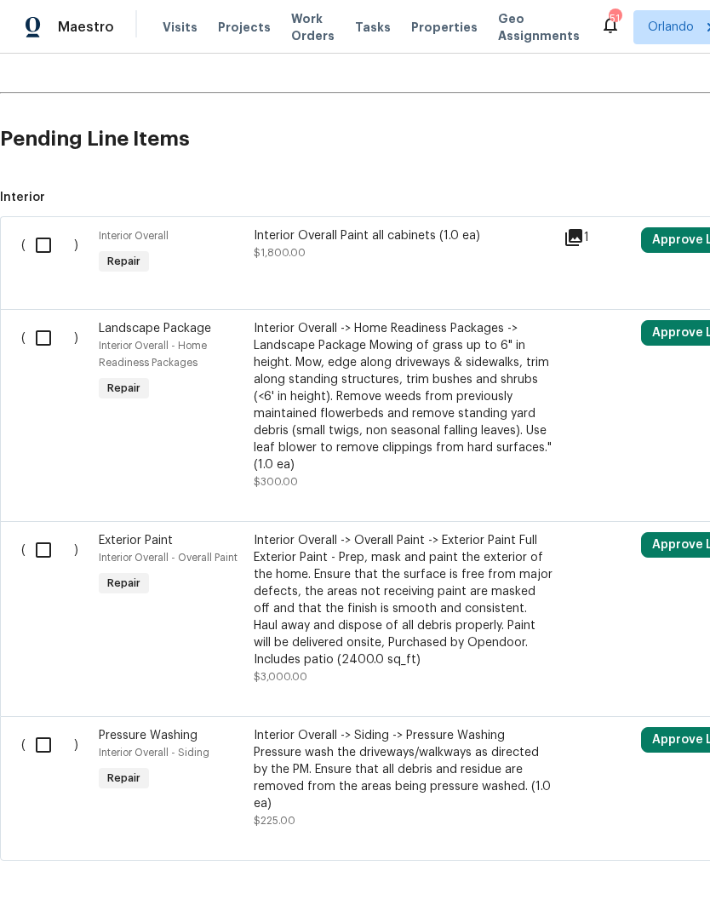
click at [49, 532] on input "checkbox" at bounding box center [50, 550] width 49 height 36
checkbox input "true"
click at [43, 727] on input "checkbox" at bounding box center [50, 745] width 49 height 36
checkbox input "true"
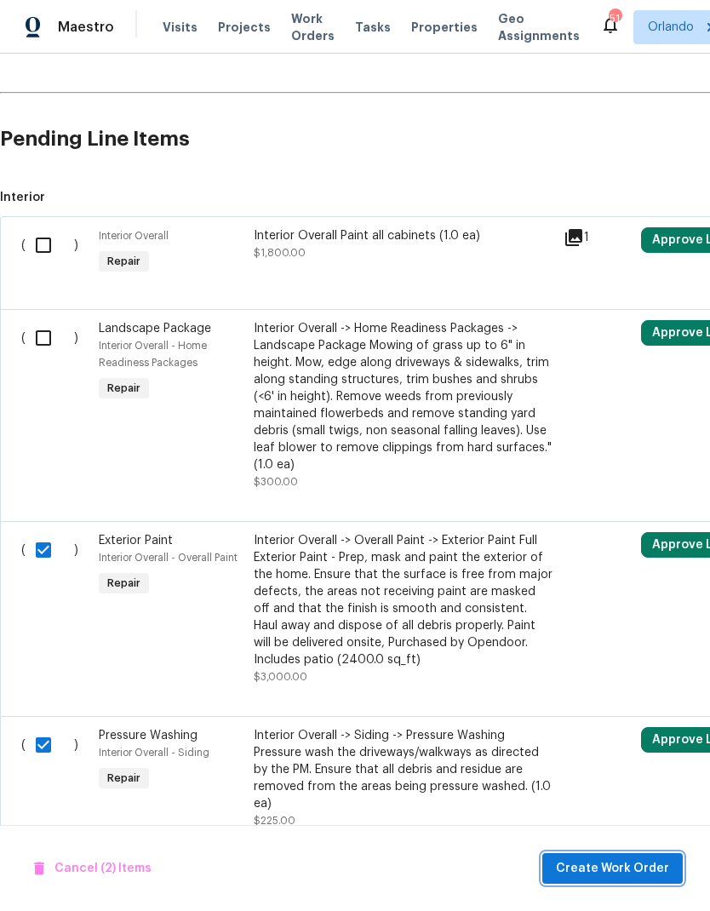
click at [646, 858] on span "Create Work Order" at bounding box center [612, 868] width 113 height 21
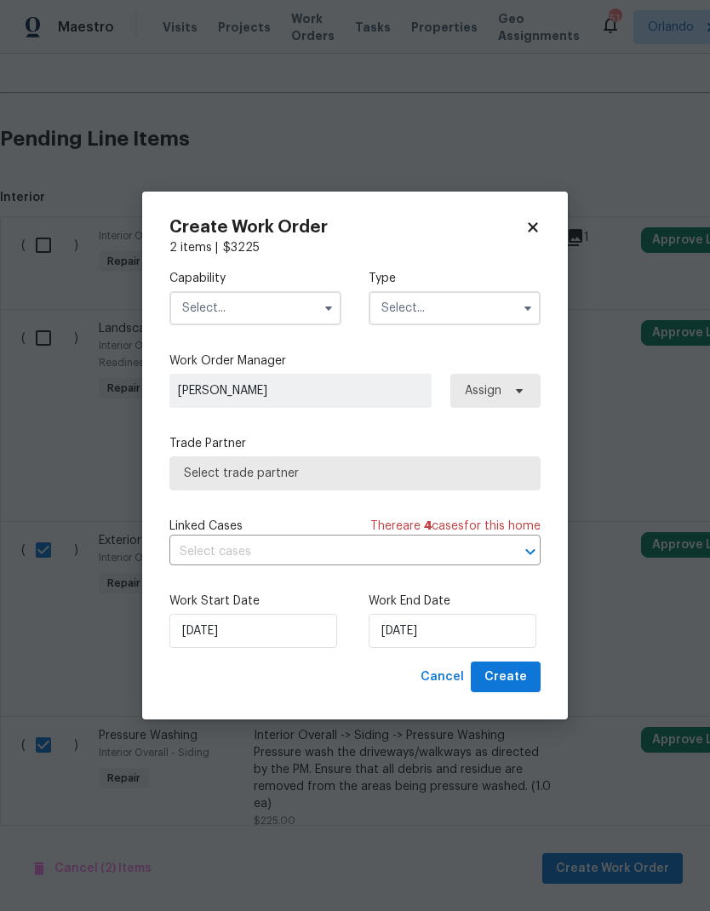
click at [303, 306] on input "text" at bounding box center [255, 308] width 172 height 34
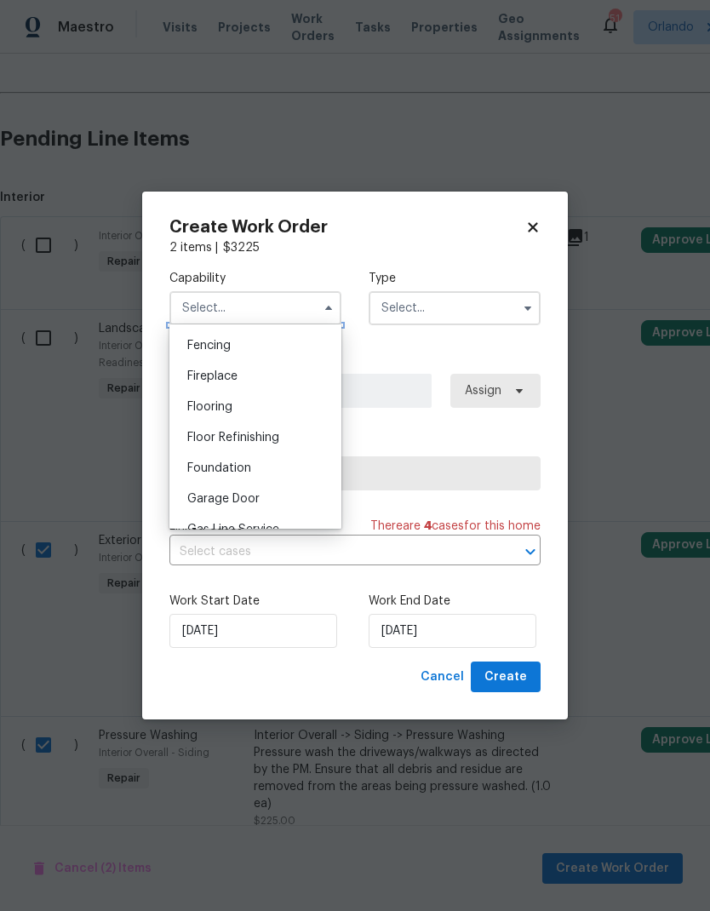
scroll to position [680, 0]
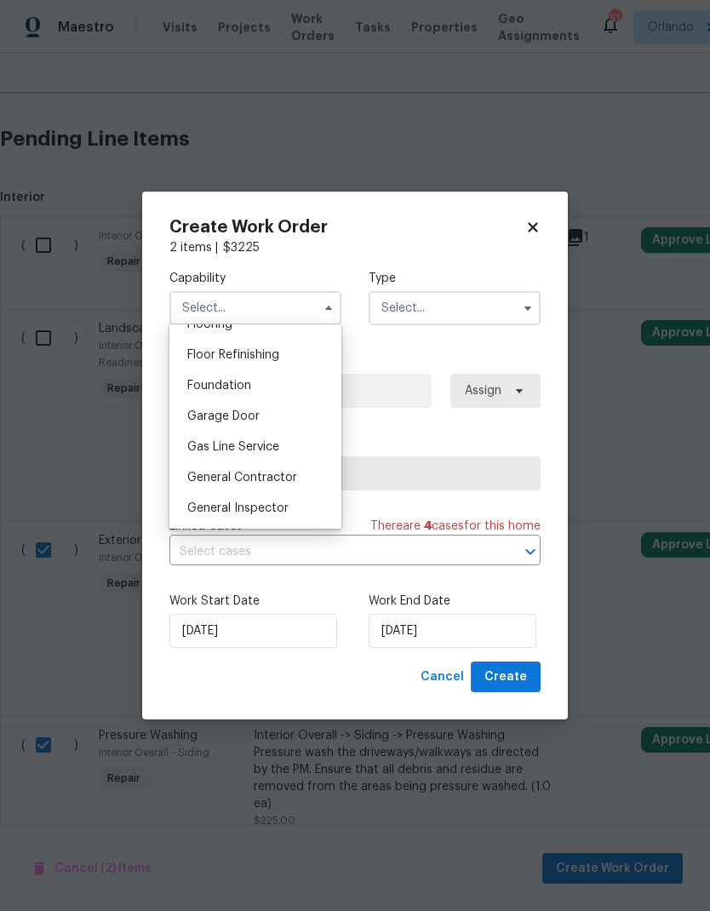
click at [295, 485] on div "General Contractor" at bounding box center [255, 477] width 163 height 31
type input "General Contractor"
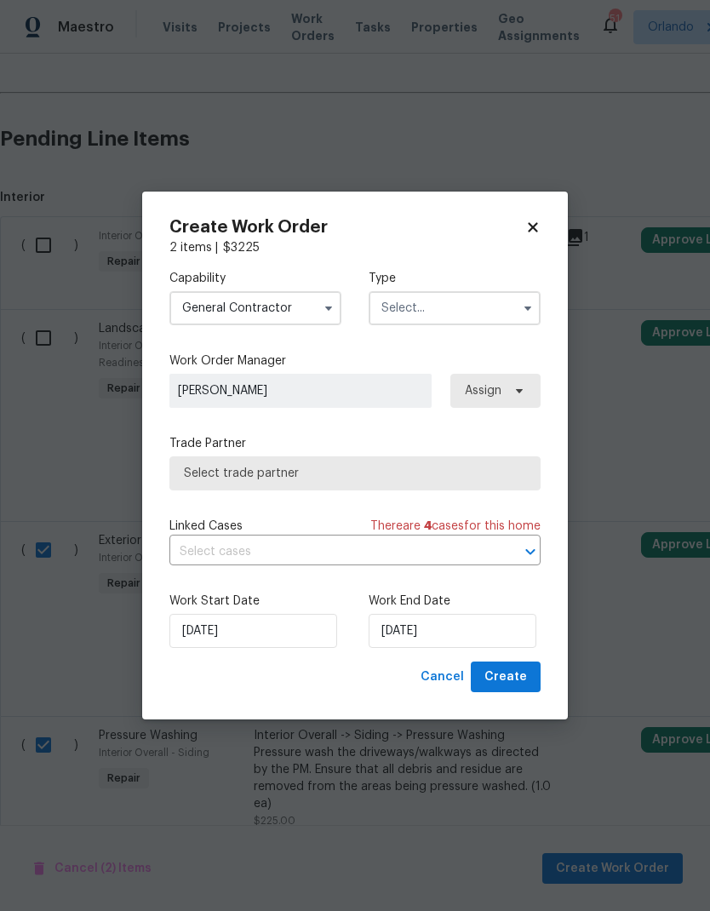
click at [493, 321] on input "text" at bounding box center [455, 308] width 172 height 34
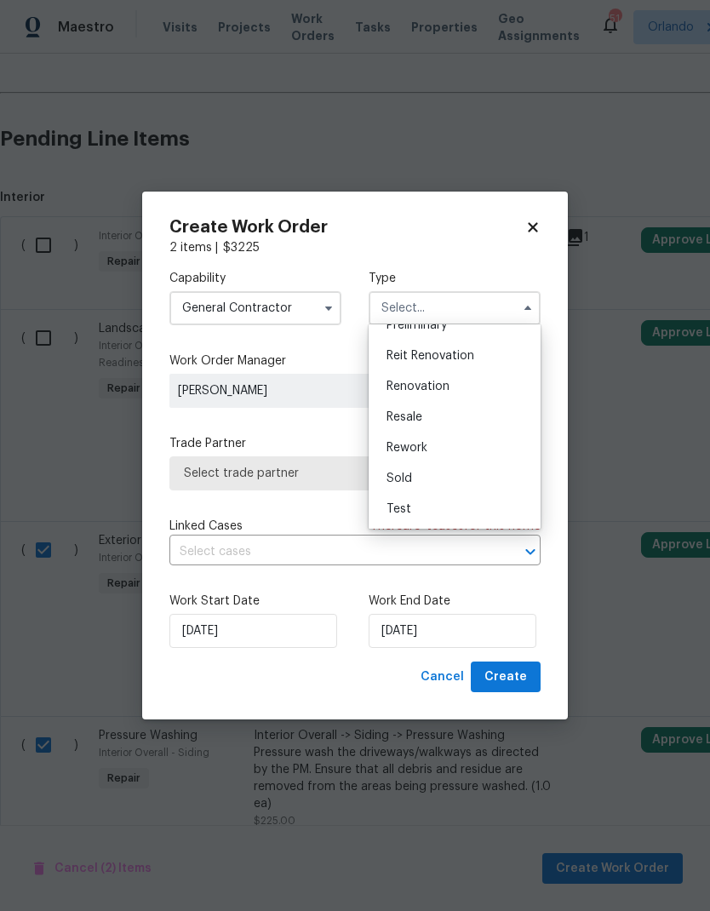
scroll to position [387, 0]
click at [429, 389] on span "Renovation" at bounding box center [418, 387] width 63 height 12
type input "Renovation"
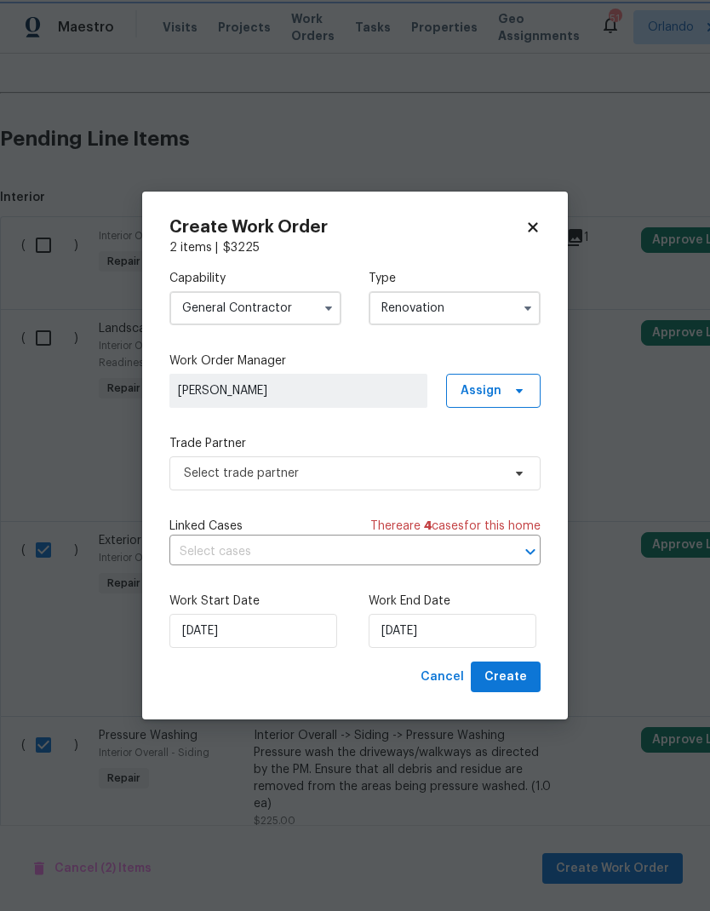
scroll to position [0, 0]
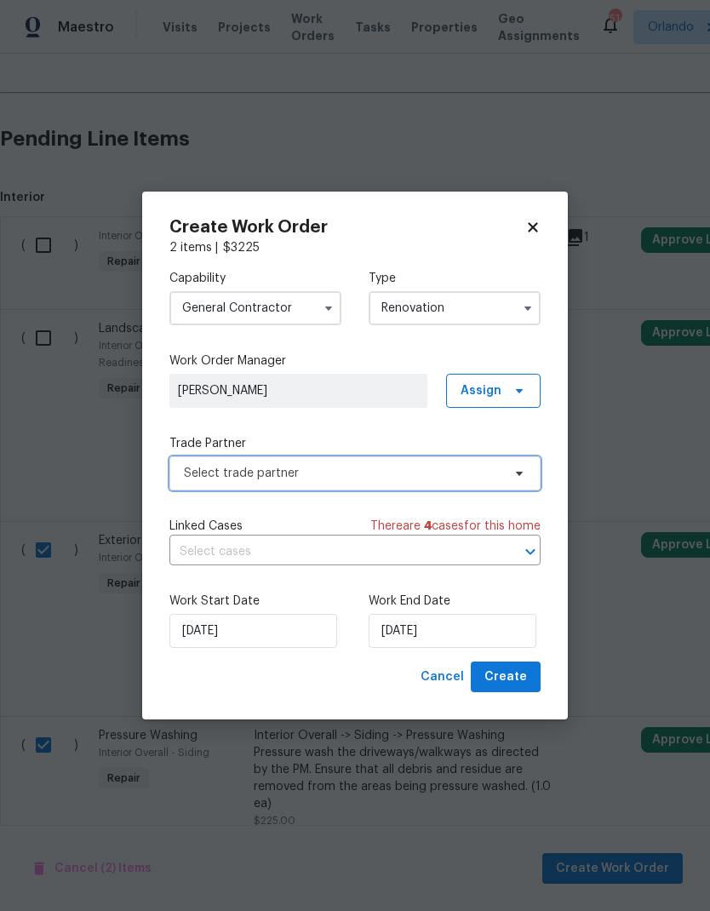
click at [483, 471] on span "Select trade partner" at bounding box center [343, 473] width 318 height 17
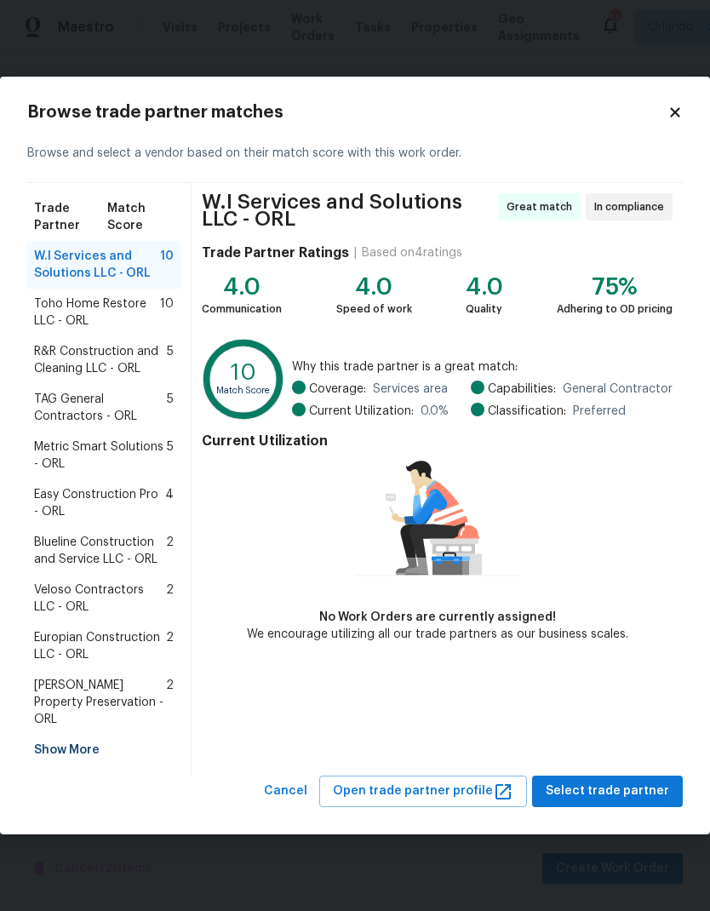
click at [109, 324] on span "Toho Home Restore LLC - ORL" at bounding box center [97, 312] width 126 height 34
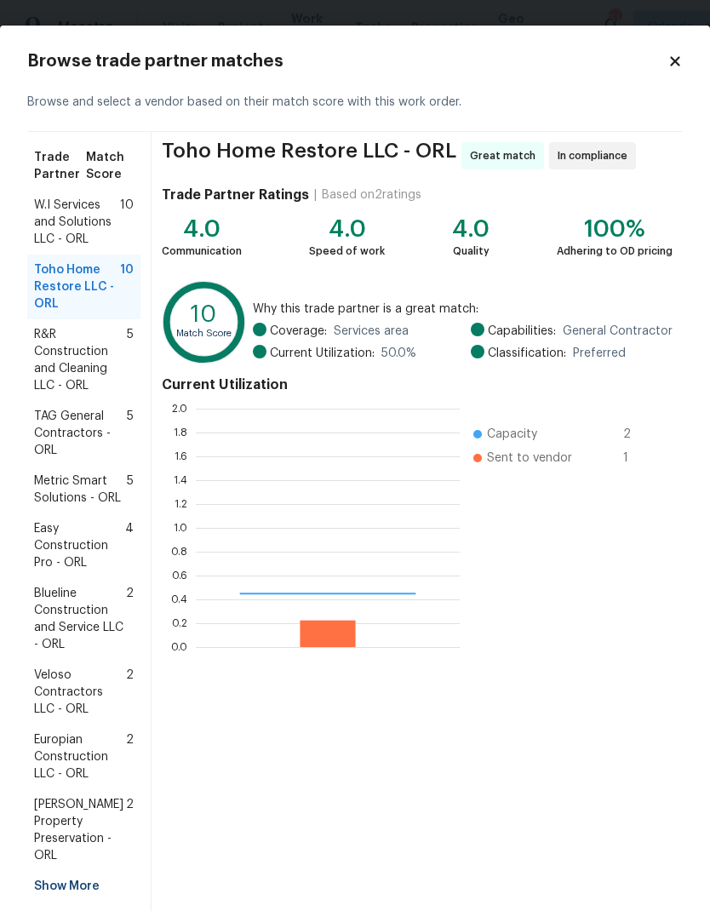
scroll to position [238, 264]
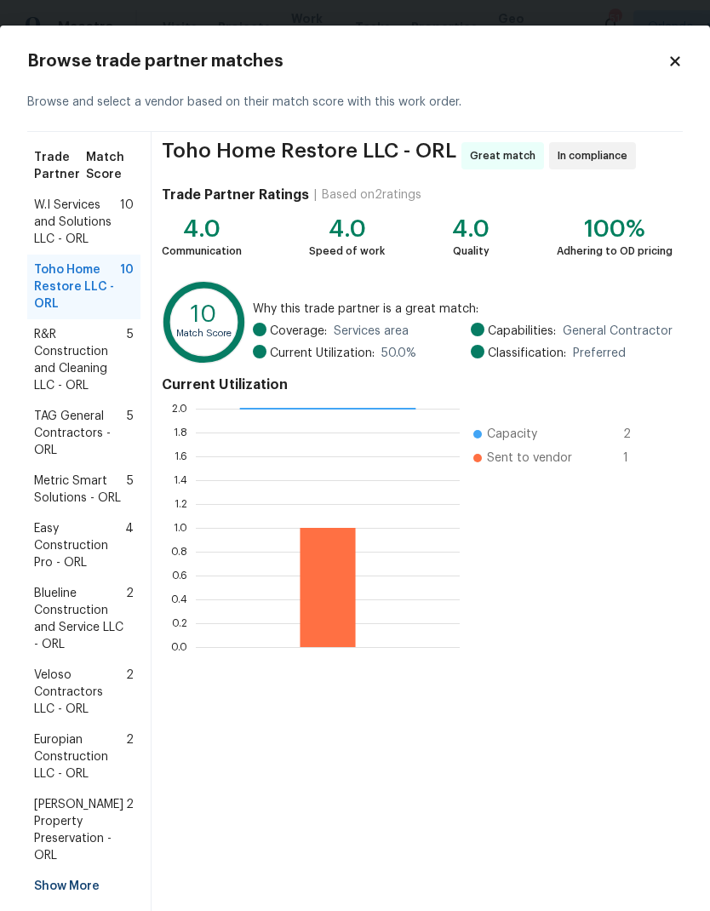
click at [69, 680] on span "Veloso Contractors LLC - ORL" at bounding box center [80, 692] width 92 height 51
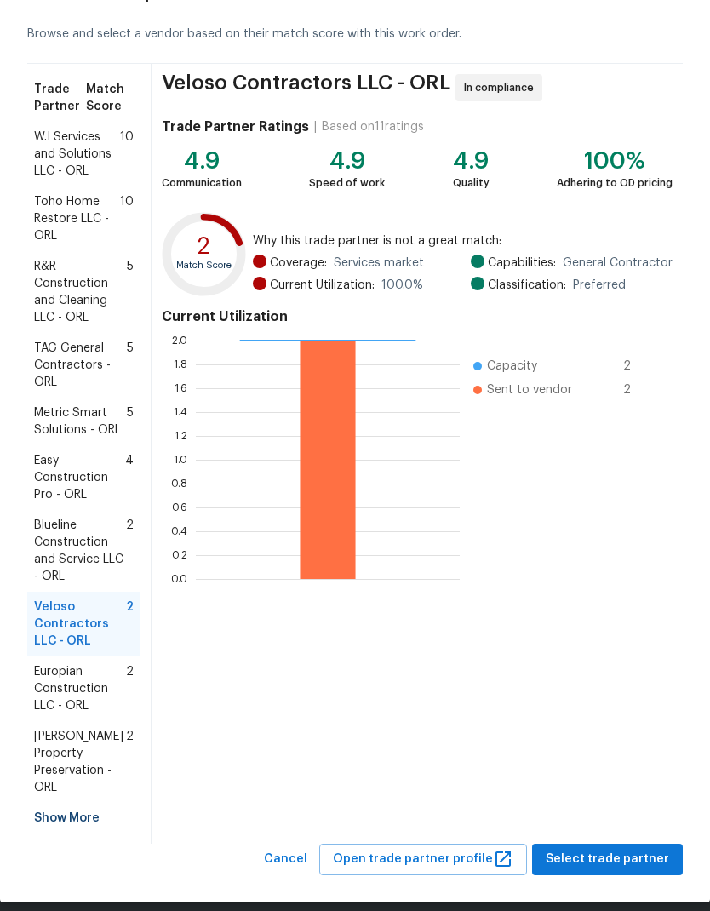
scroll to position [67, 0]
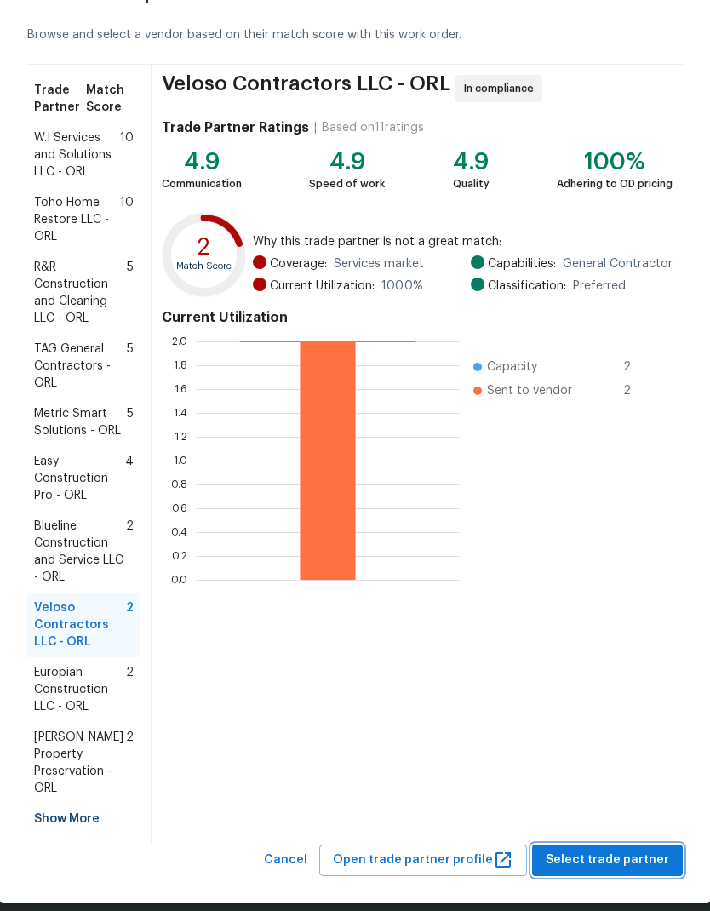
click at [649, 850] on span "Select trade partner" at bounding box center [607, 860] width 123 height 21
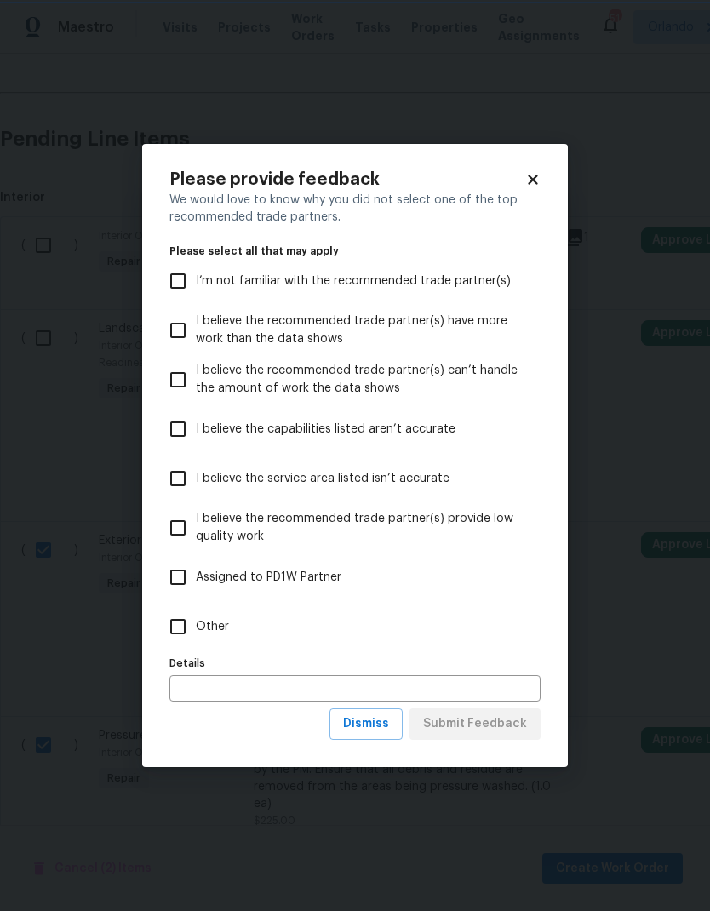
scroll to position [0, 0]
click at [195, 619] on input "Other" at bounding box center [178, 627] width 36 height 36
checkbox input "true"
click at [521, 714] on span "Submit Feedback" at bounding box center [475, 723] width 104 height 21
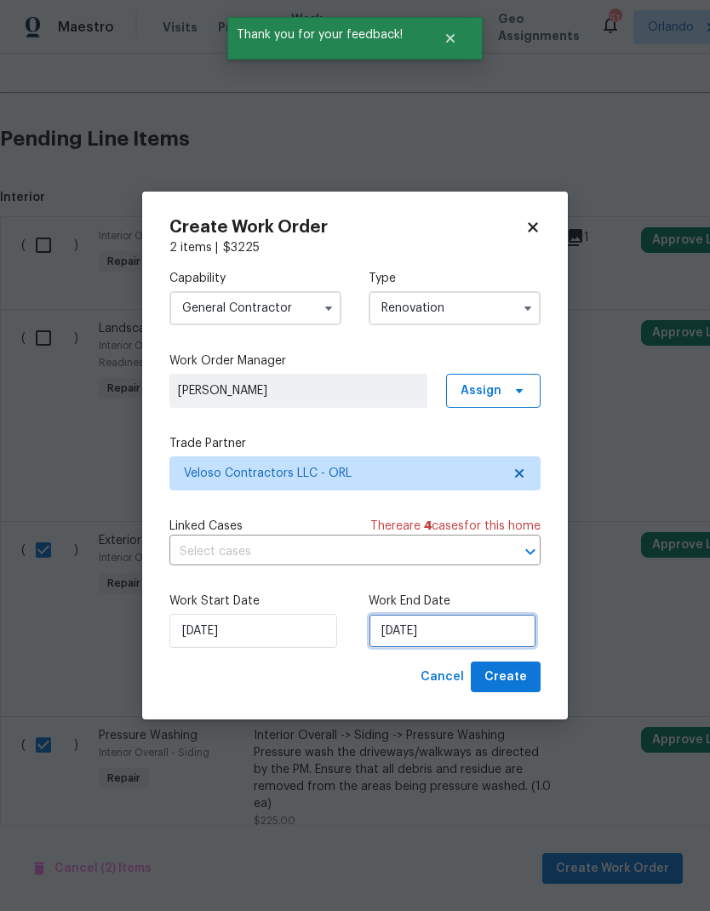
click at [484, 620] on input "[DATE]" at bounding box center [453, 631] width 168 height 34
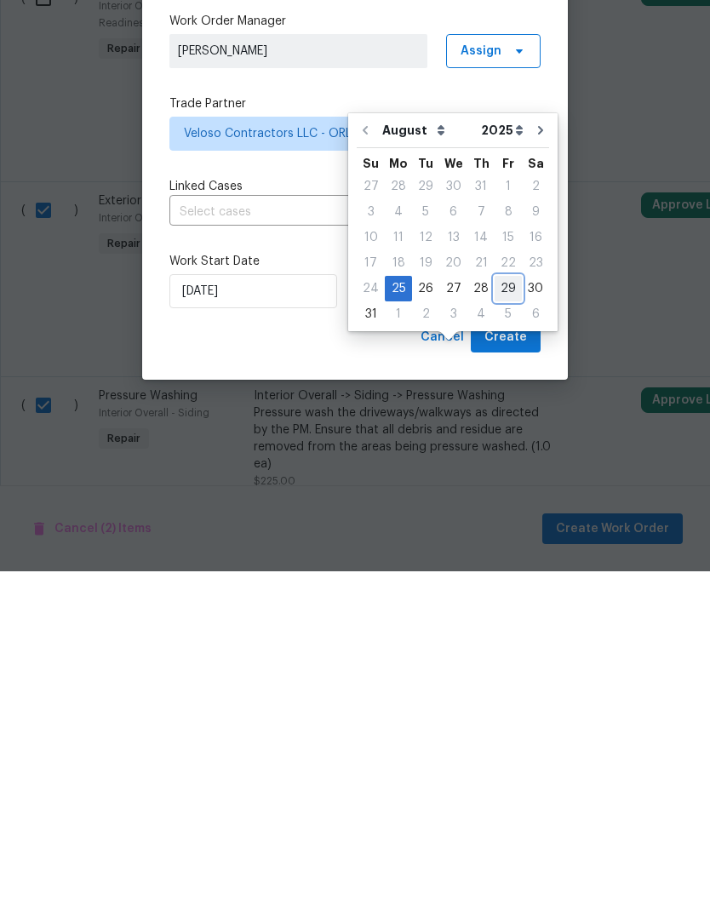
click at [507, 616] on div "29" at bounding box center [508, 628] width 27 height 24
type input "[DATE]"
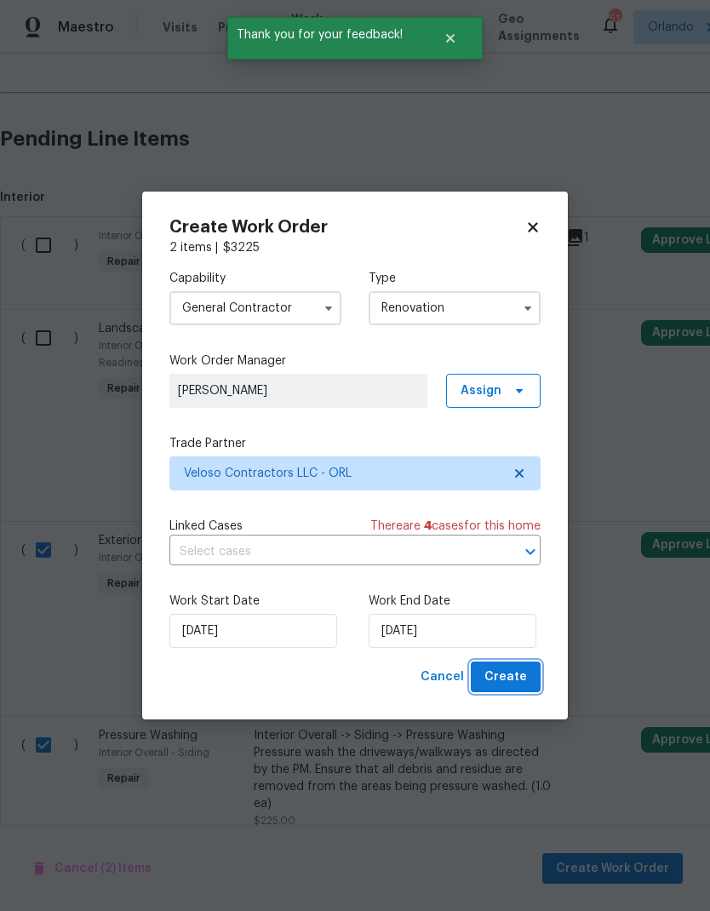
click at [524, 674] on span "Create" at bounding box center [505, 677] width 43 height 21
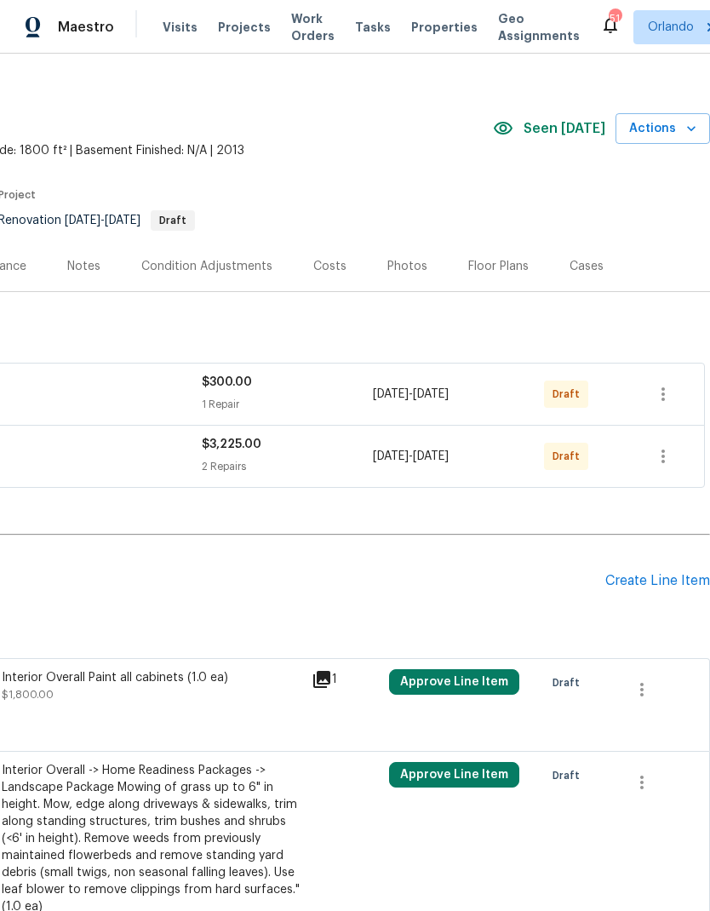
scroll to position [18, 252]
click at [664, 386] on icon "button" at bounding box center [663, 393] width 20 height 20
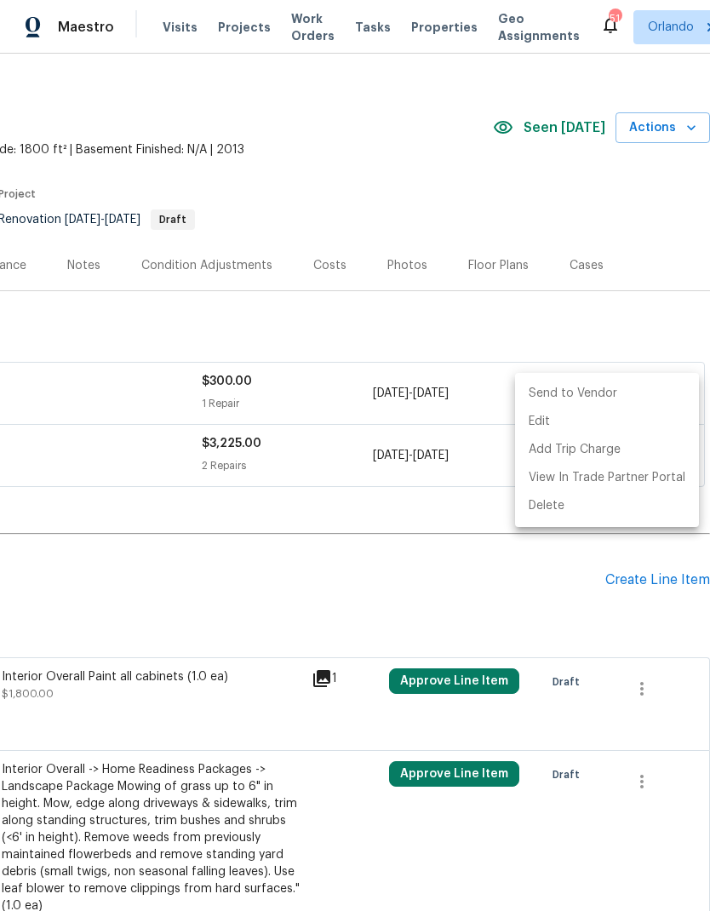
click at [624, 389] on li "Send to Vendor" at bounding box center [607, 394] width 184 height 28
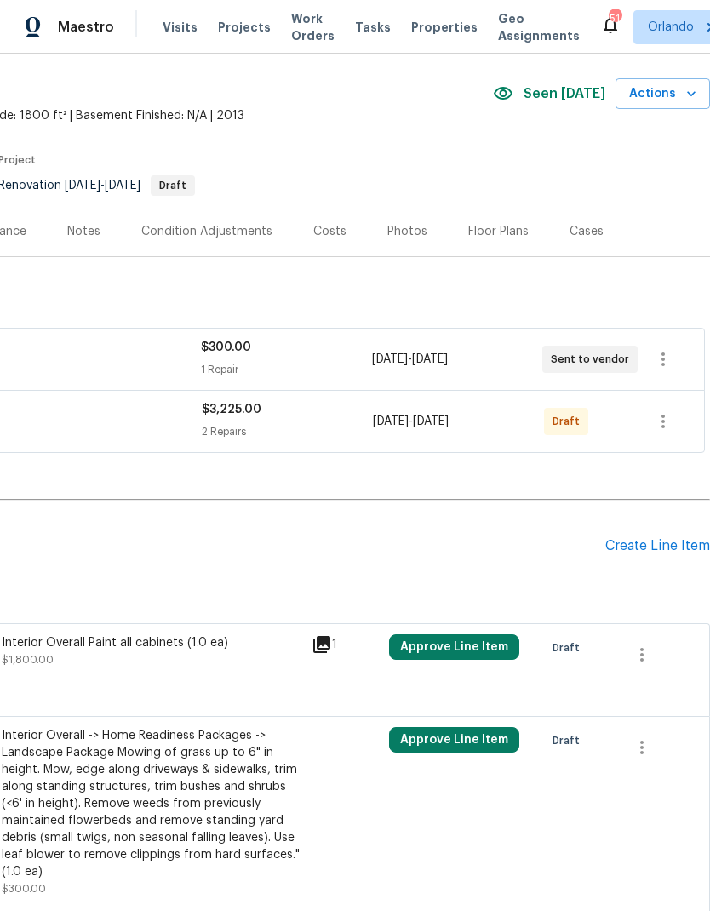
scroll to position [53, 252]
click at [679, 423] on button "button" at bounding box center [663, 420] width 41 height 41
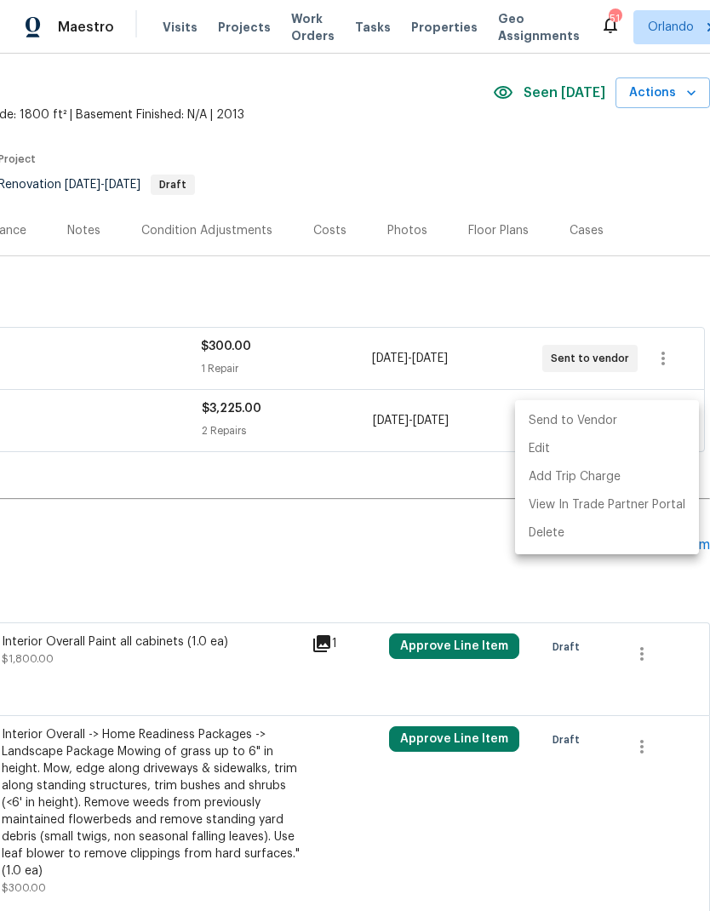
click at [631, 418] on li "Send to Vendor" at bounding box center [607, 421] width 184 height 28
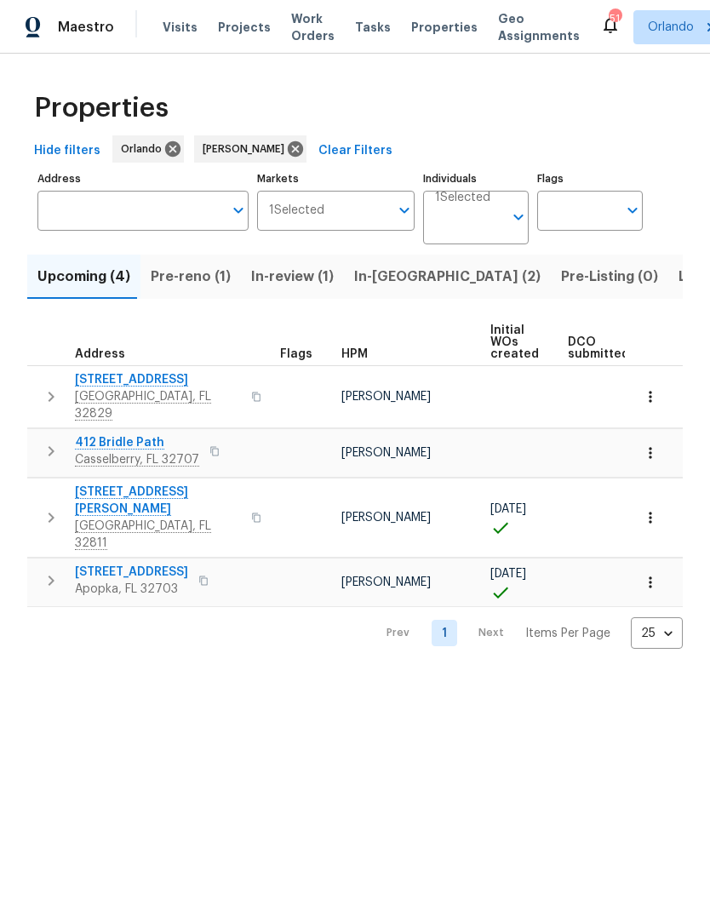
click at [300, 282] on span "In-review (1)" at bounding box center [292, 277] width 83 height 24
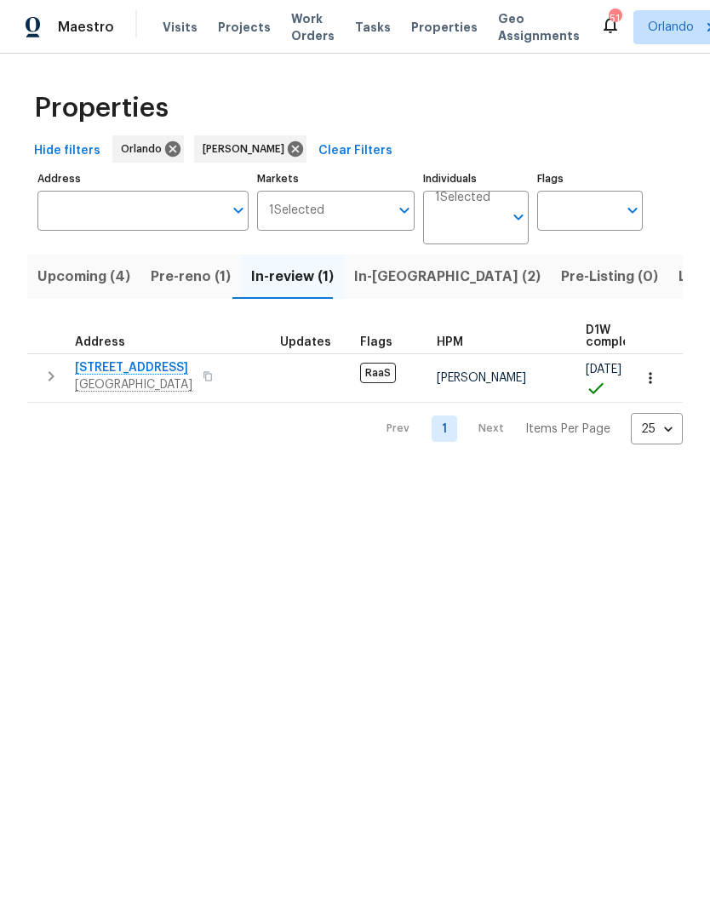
click at [394, 272] on span "In-[GEOGRAPHIC_DATA] (2)" at bounding box center [447, 277] width 186 height 24
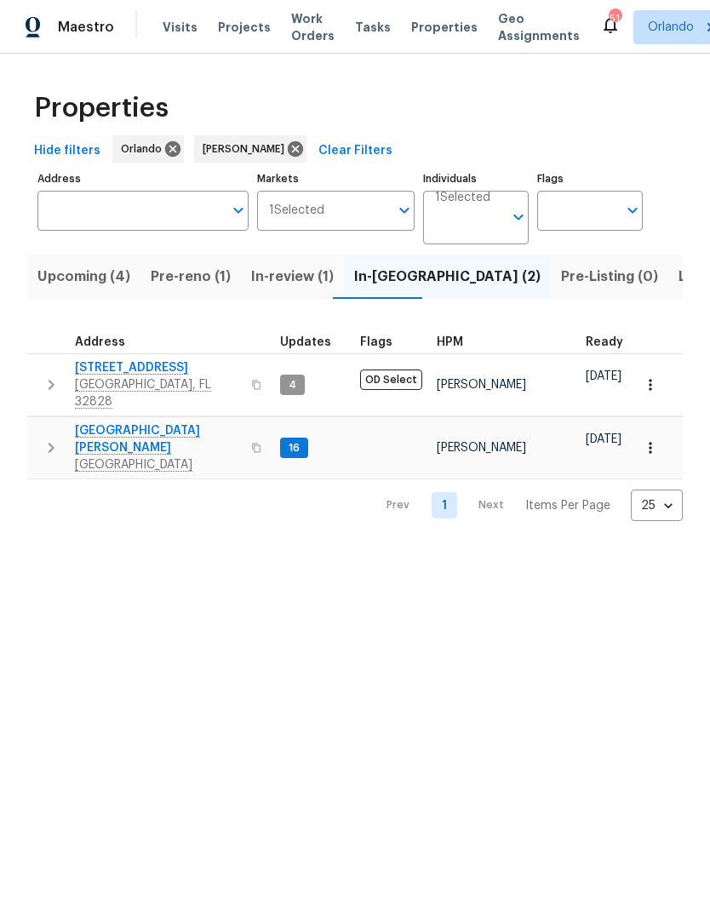
click at [213, 281] on span "Pre-reno (1)" at bounding box center [191, 277] width 80 height 24
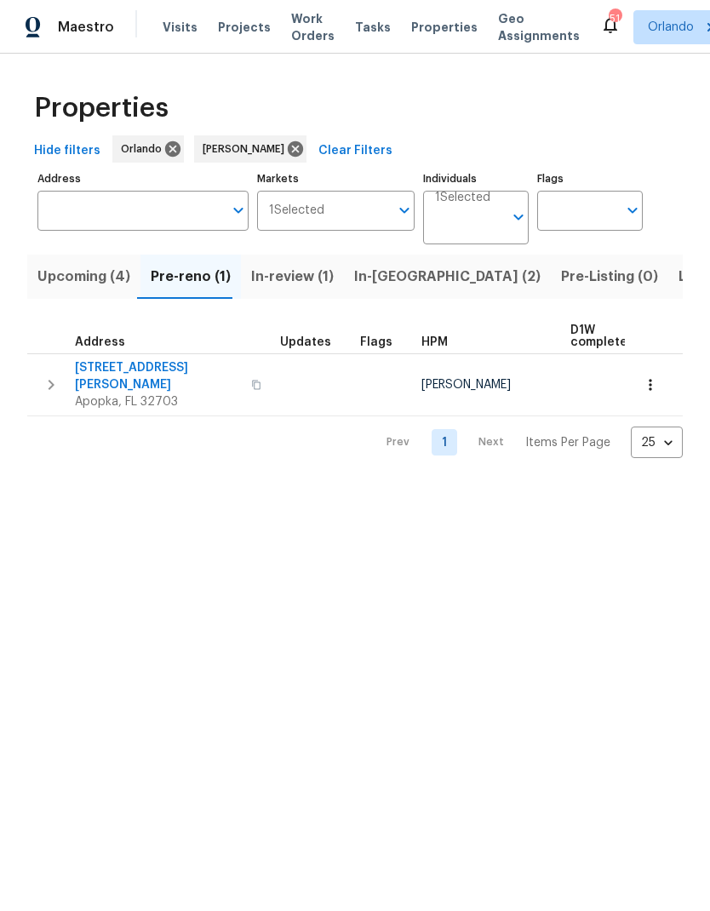
click at [679, 270] on span "Listed (8)" at bounding box center [711, 277] width 65 height 24
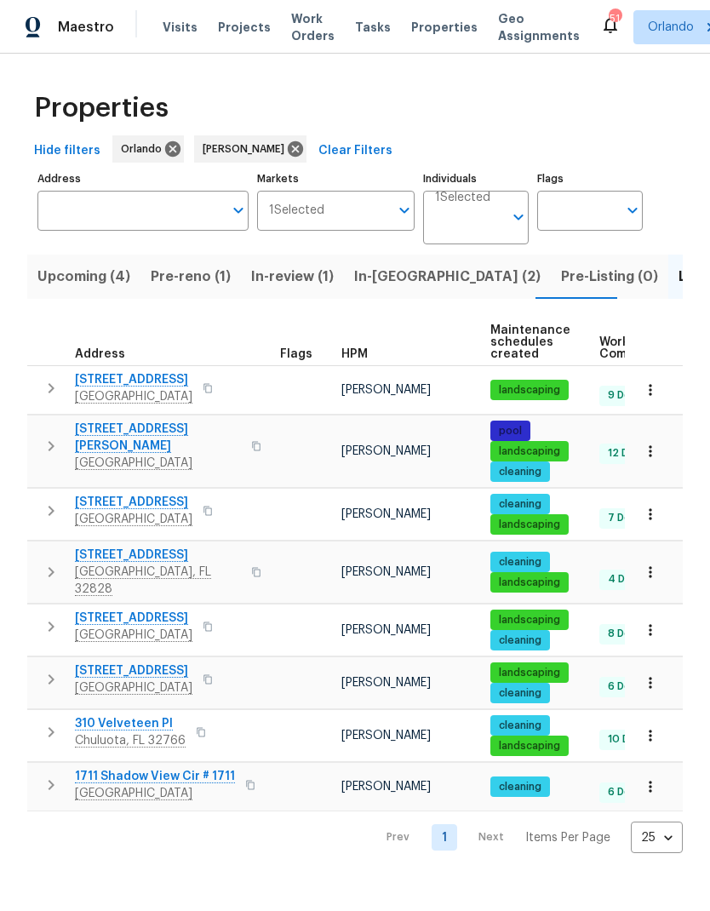
scroll to position [0, -1]
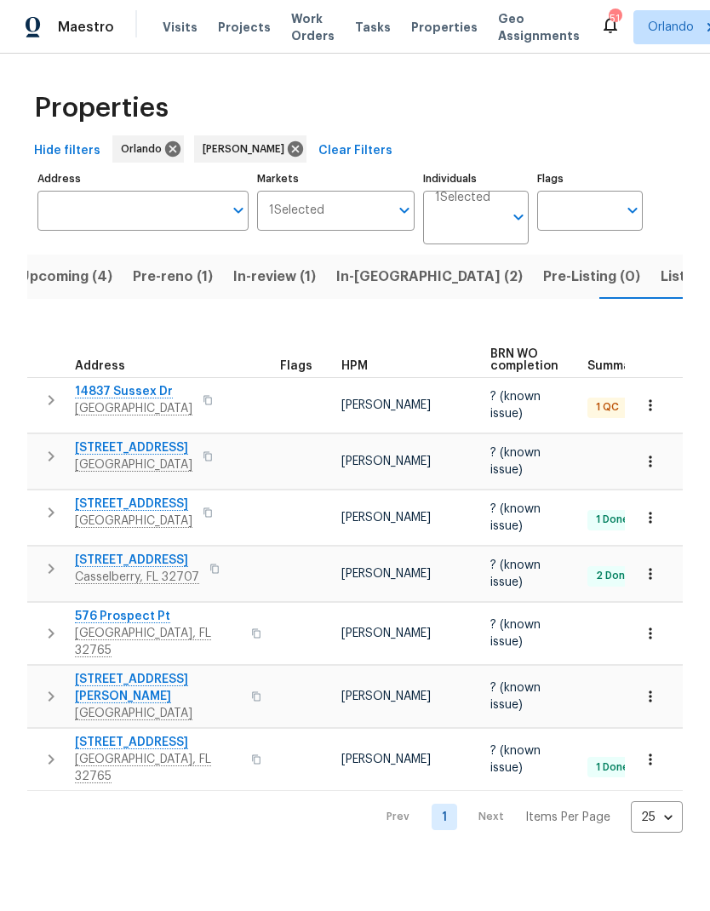
click at [358, 280] on span "In-[GEOGRAPHIC_DATA] (2)" at bounding box center [429, 277] width 186 height 24
